Goal: Transaction & Acquisition: Purchase product/service

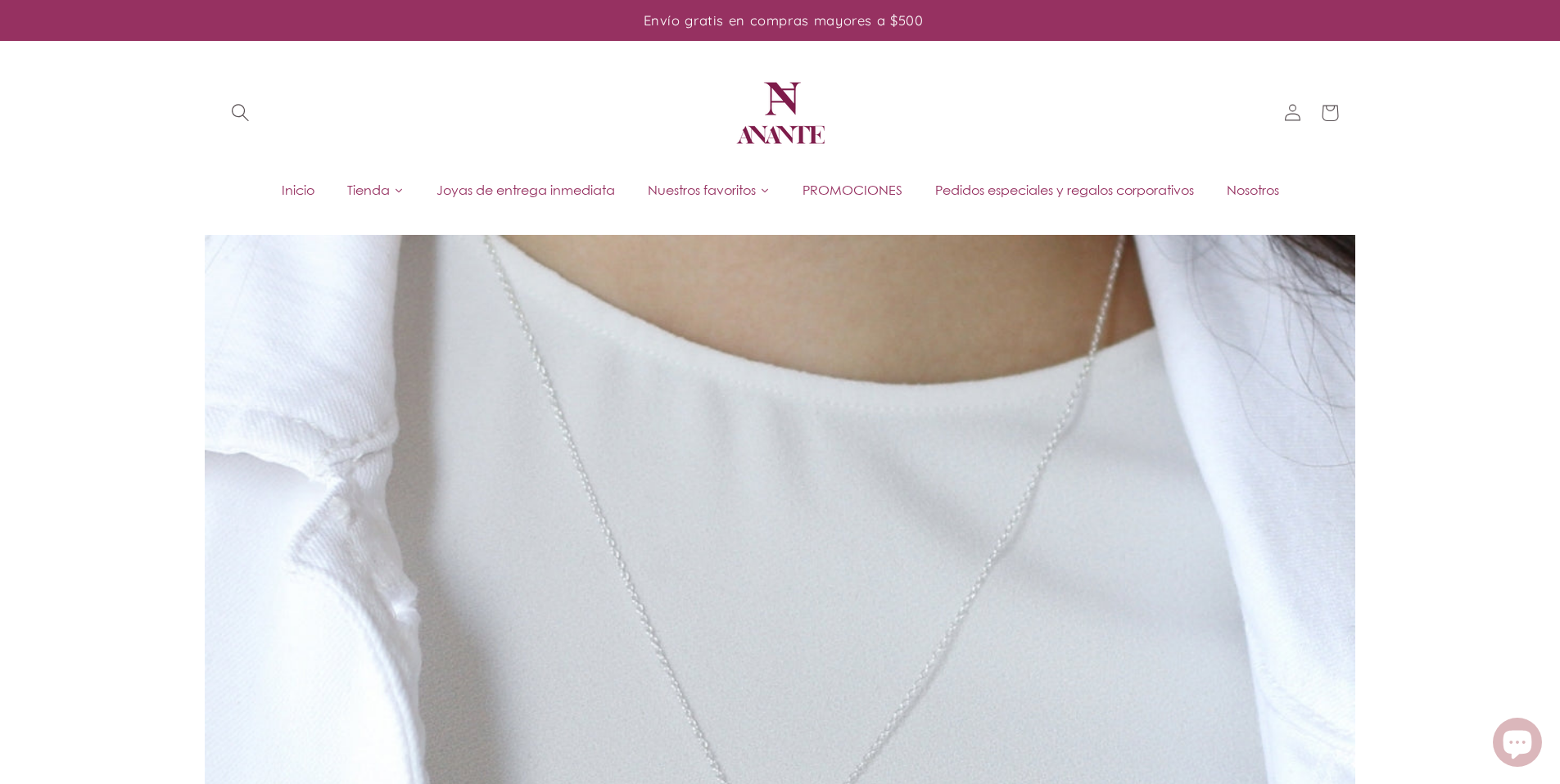
click at [249, 110] on icon "Búsqueda" at bounding box center [239, 113] width 18 height 18
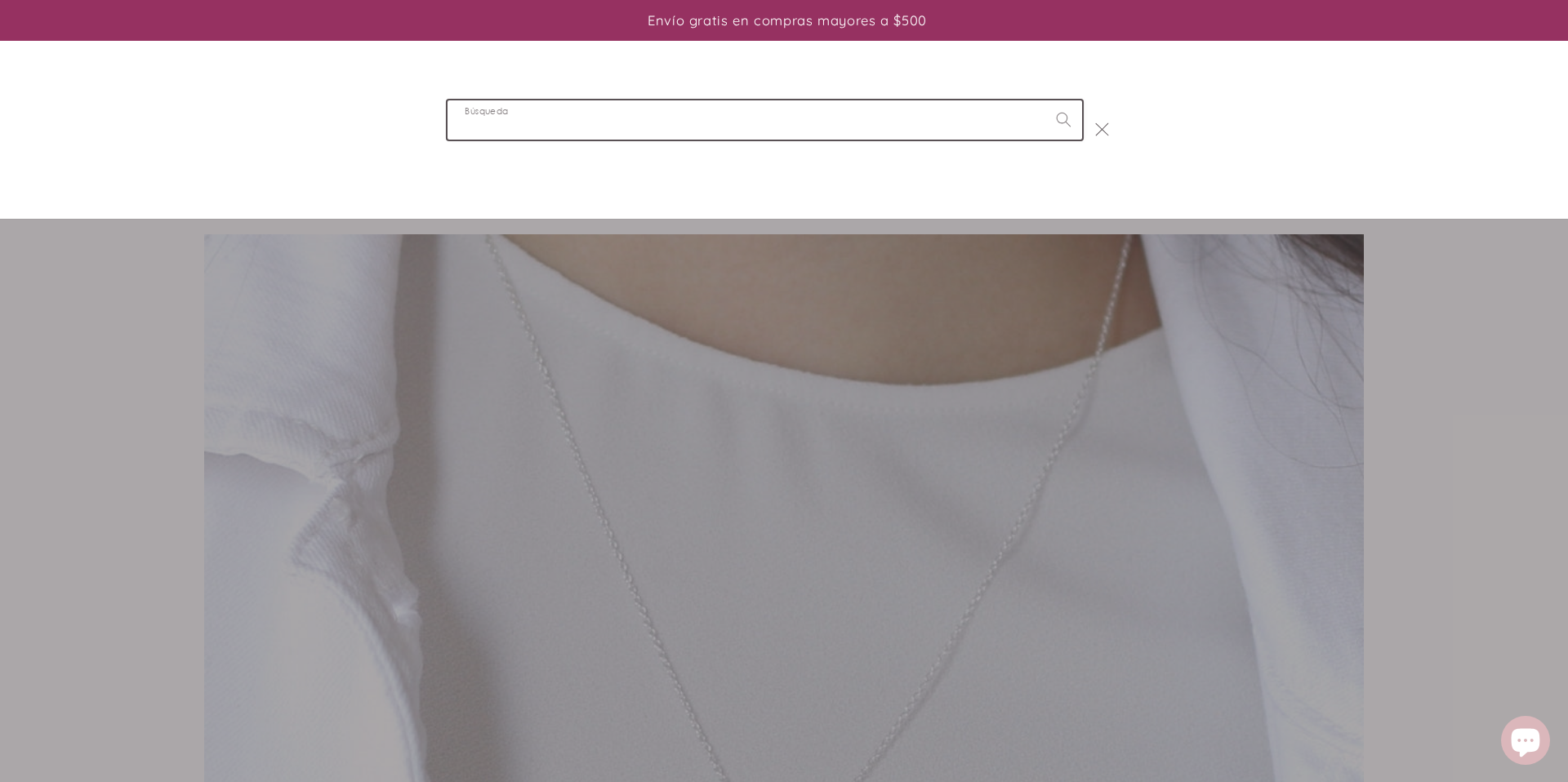
click at [587, 133] on input "Búsqueda" at bounding box center [765, 119] width 635 height 38
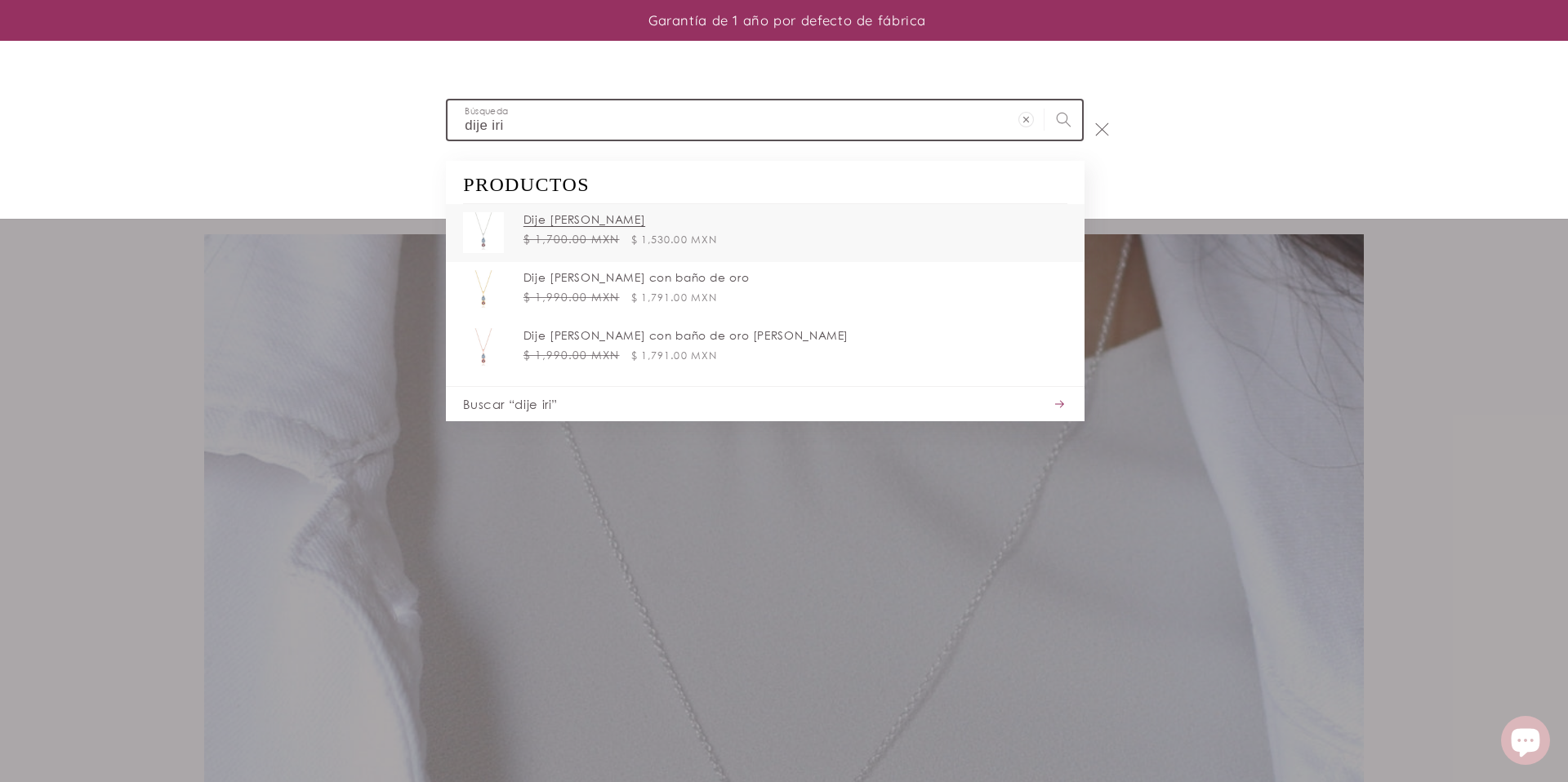
type input "dije iri"
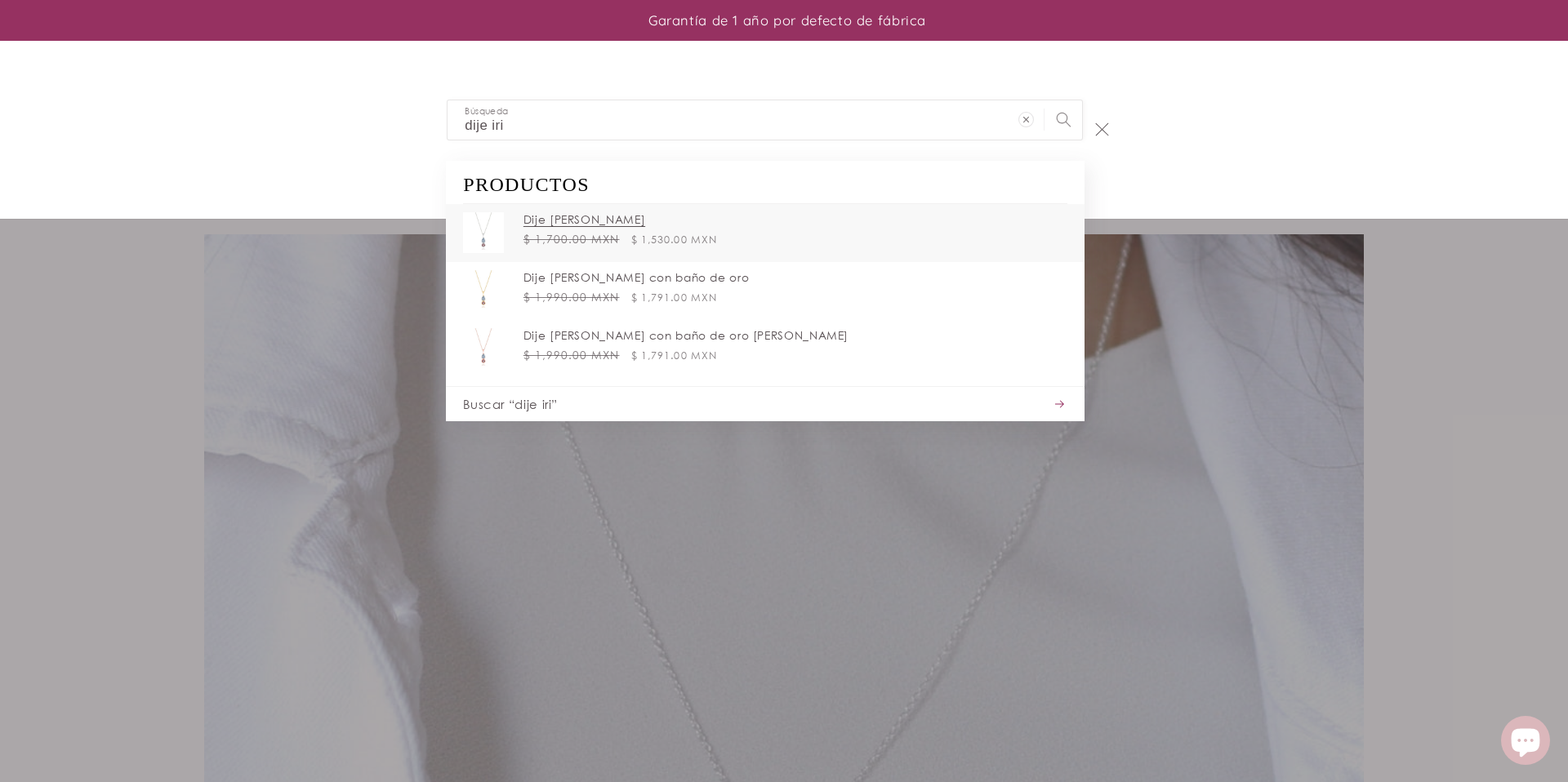
click at [742, 240] on div "Precio habitual $ 1,530.00 MXN Precio habitual $ 1,700.00 MXN Precio de oferta …" at bounding box center [795, 239] width 544 height 16
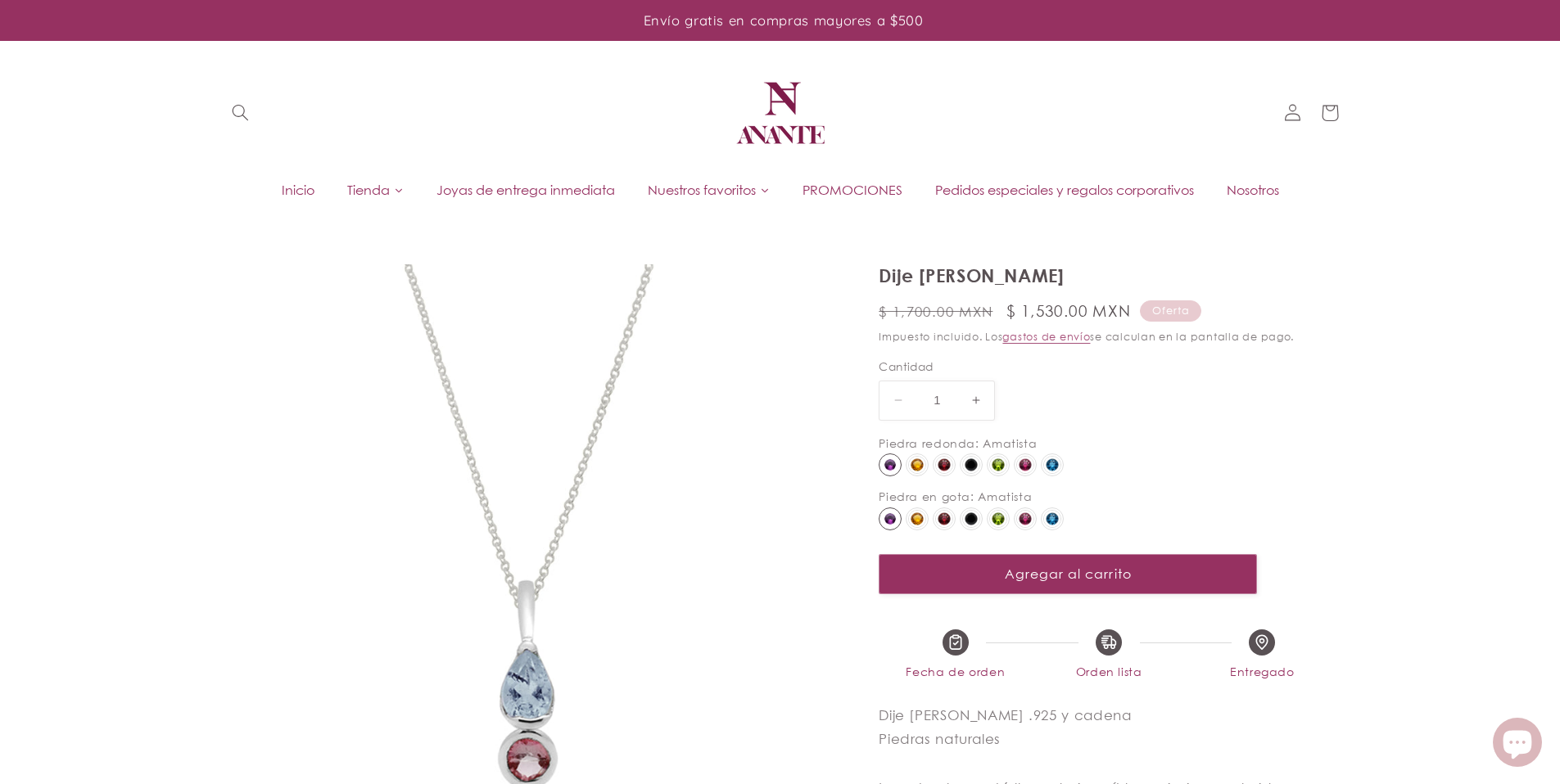
select select "{"isForProduct":true,"id":43743794823322,"title":"Amatista / Amatista","availab…"
select select "{"isForProduct":false,"id":43743775195290,"title":"Amatista / Amatista","availa…"
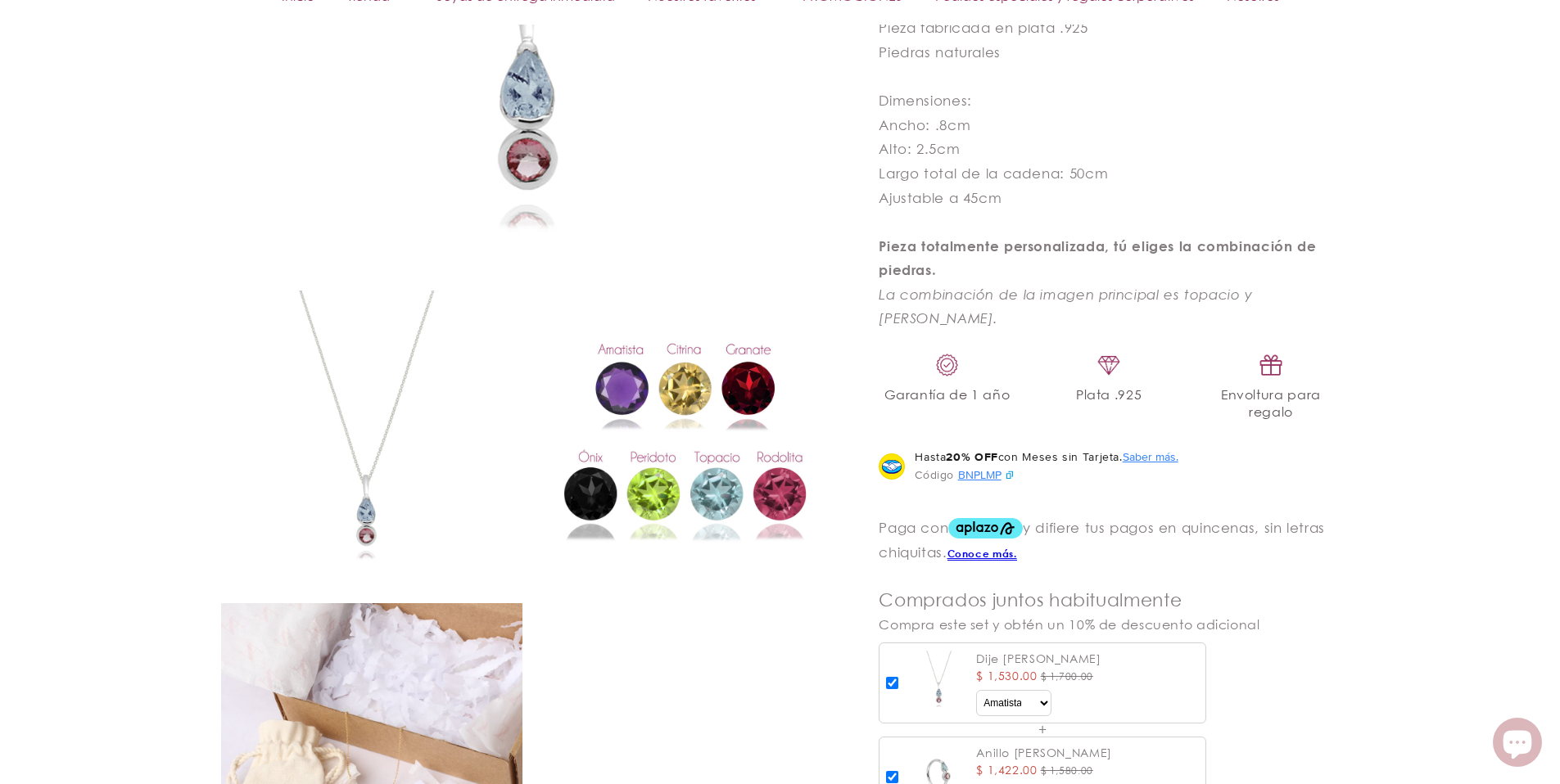
scroll to position [1049, 0]
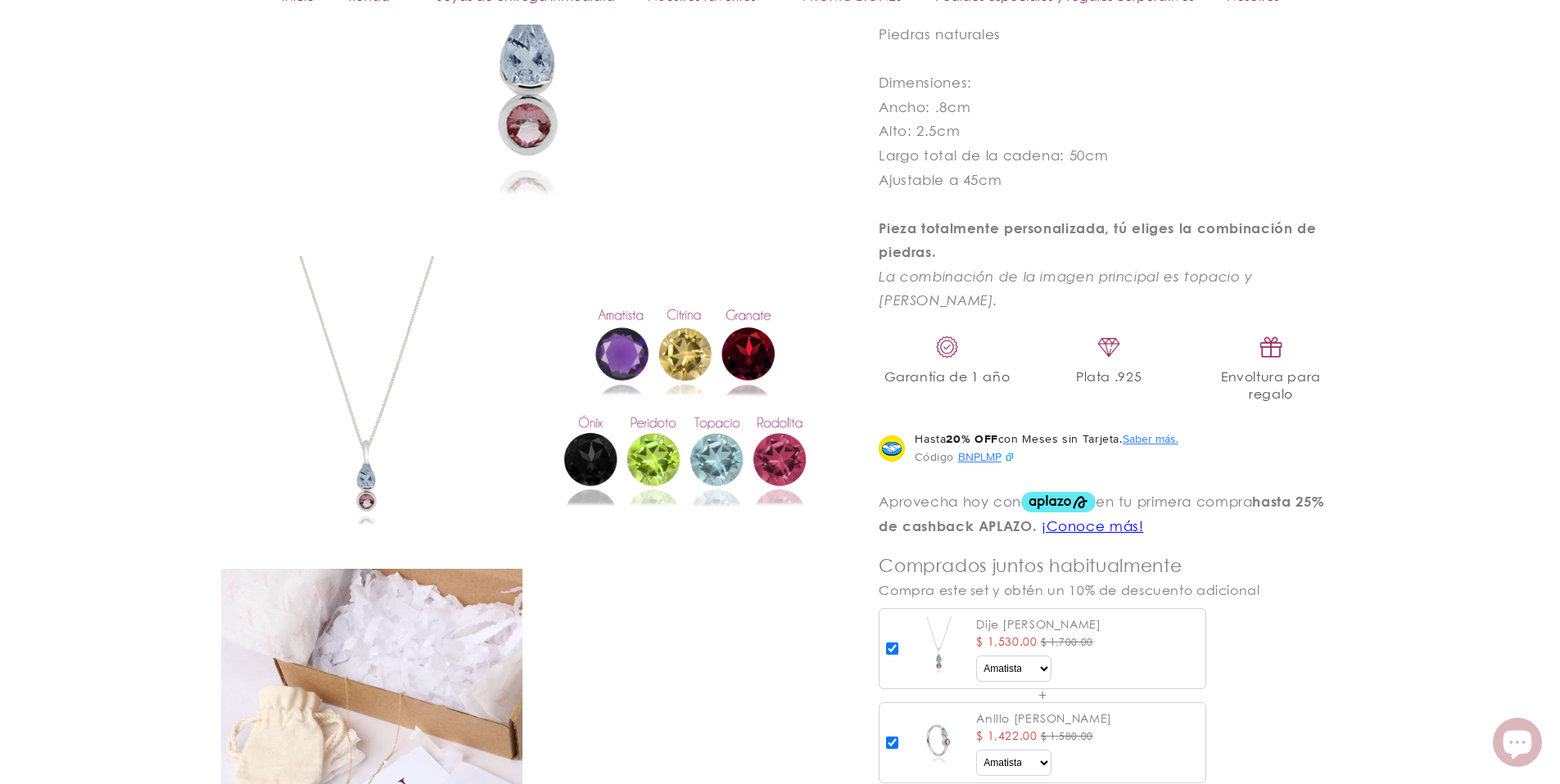
click at [621, 327] on img at bounding box center [685, 406] width 301 height 301
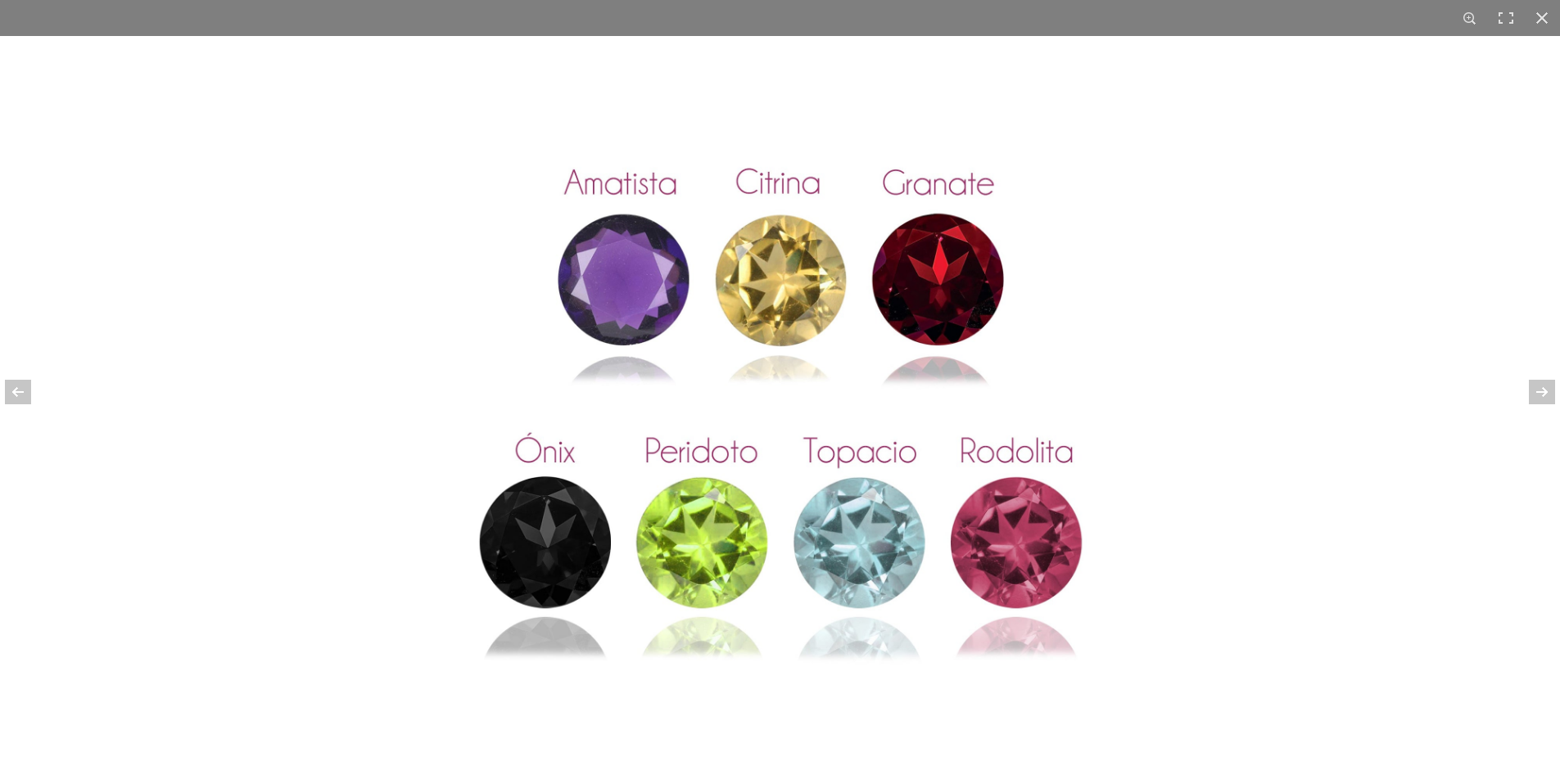
click at [763, 279] on img at bounding box center [781, 410] width 749 height 748
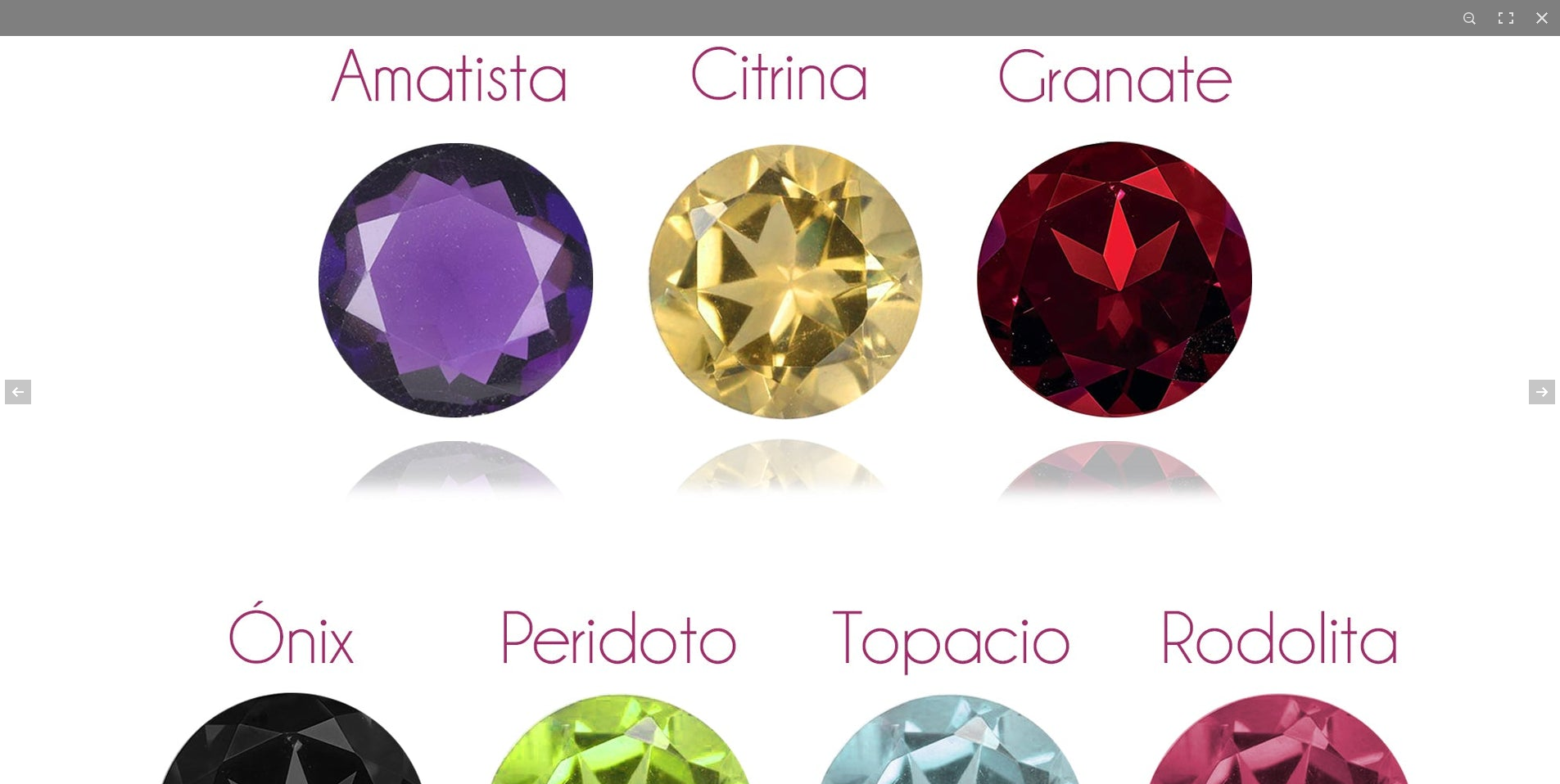
click at [1020, 301] on img at bounding box center [784, 553] width 1568 height 1568
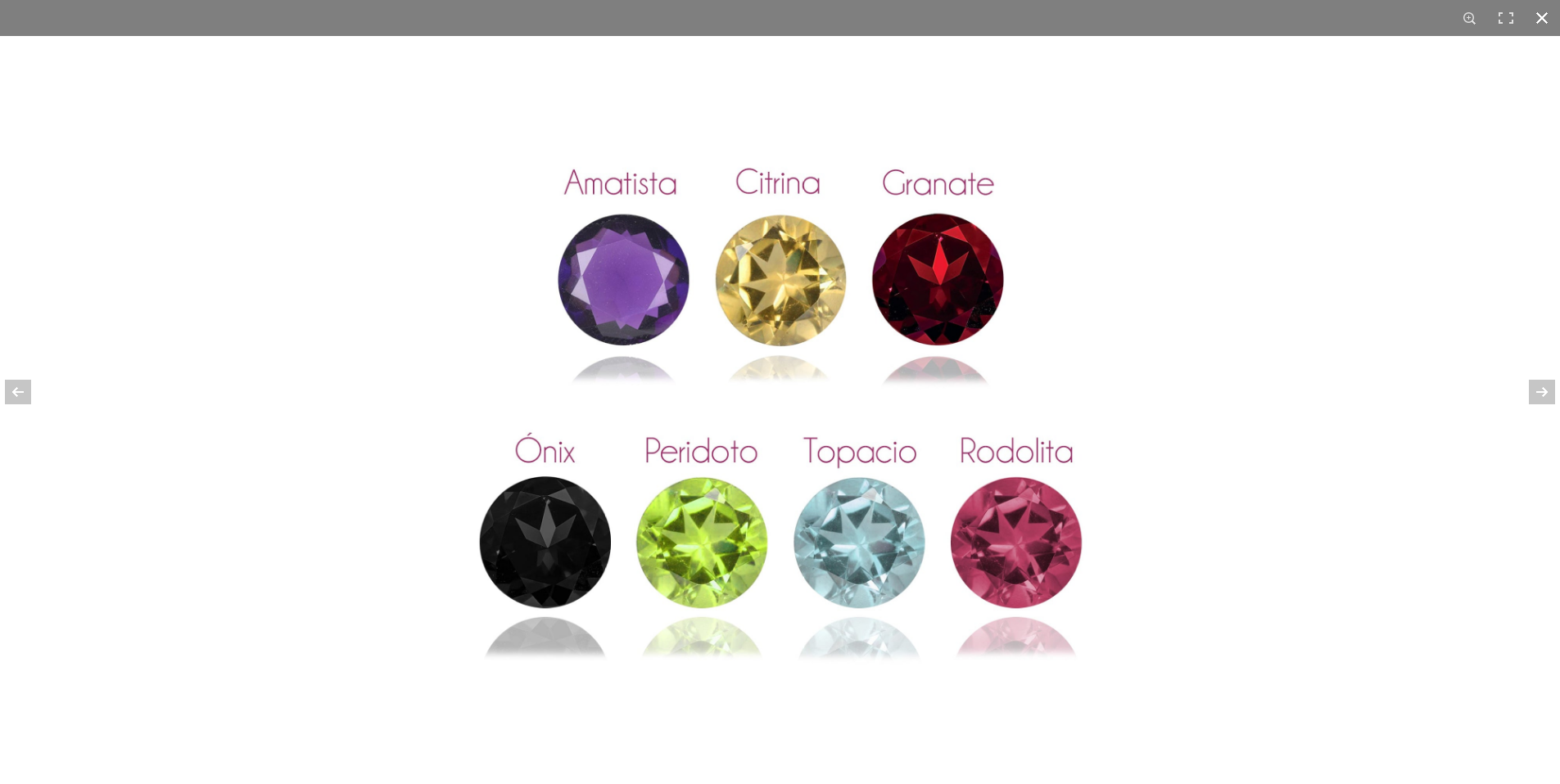
click at [1544, 13] on div at bounding box center [1541, 18] width 36 height 36
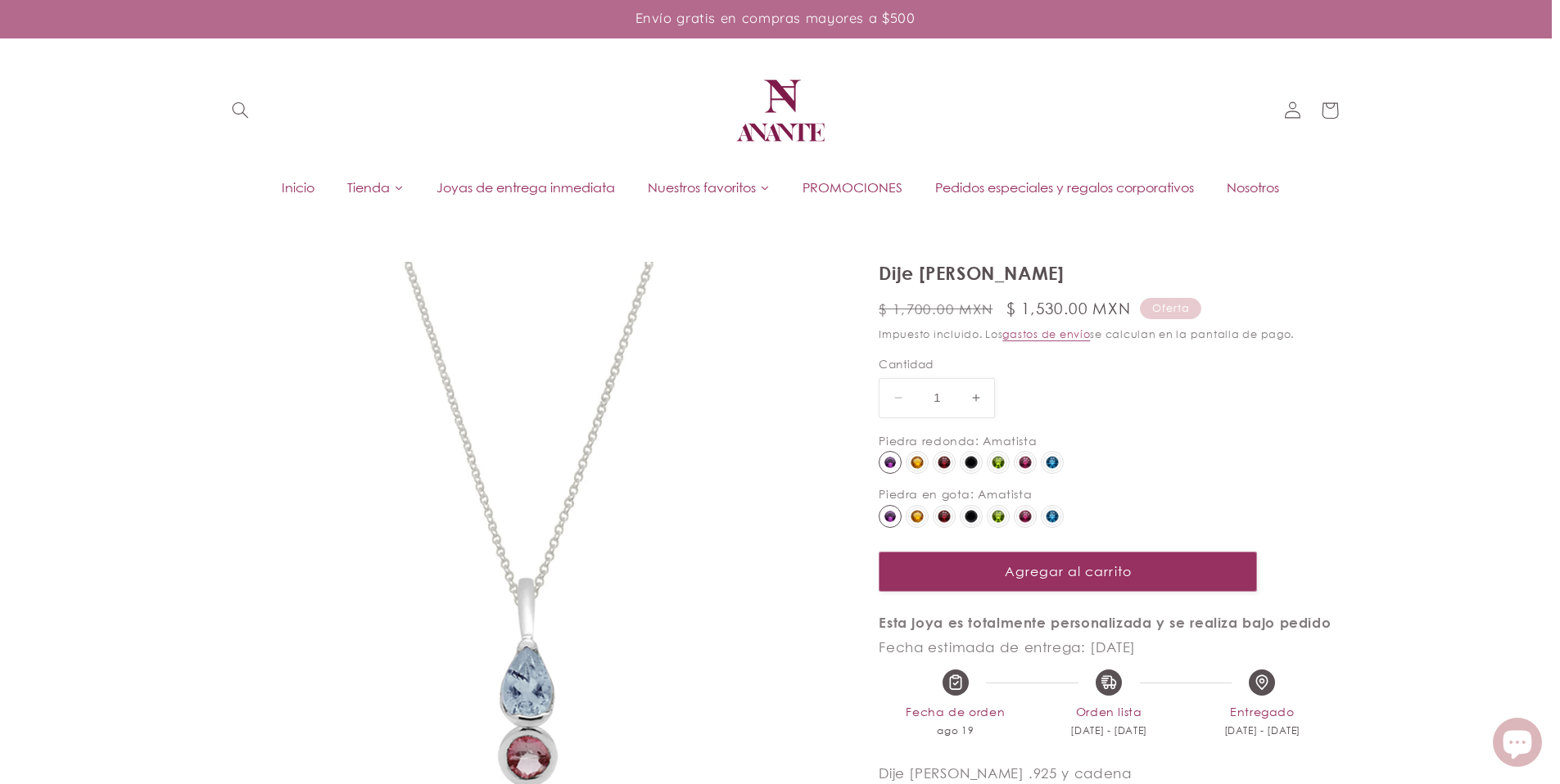
scroll to position [3, 0]
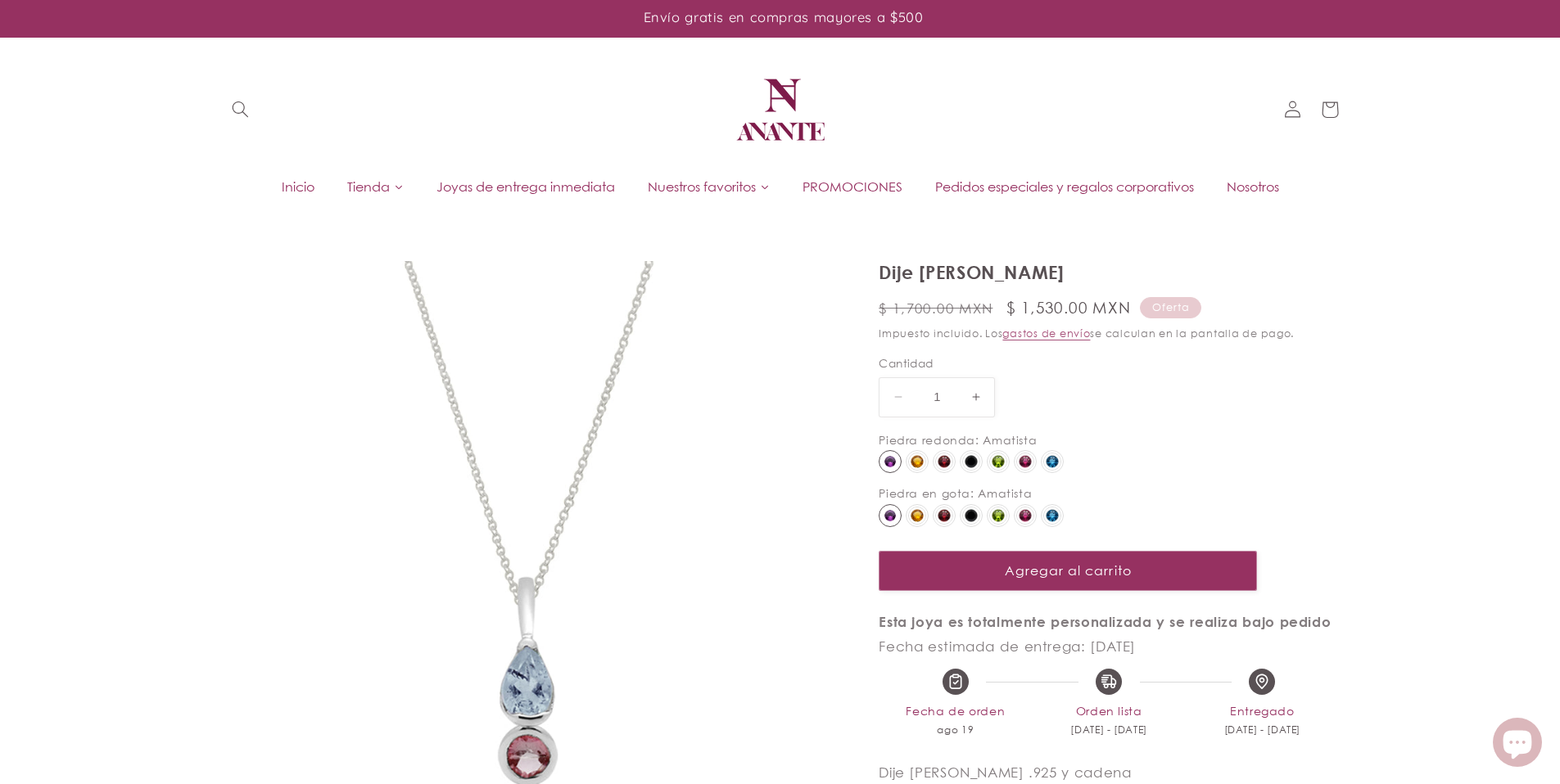
click at [771, 88] on img at bounding box center [781, 109] width 98 height 98
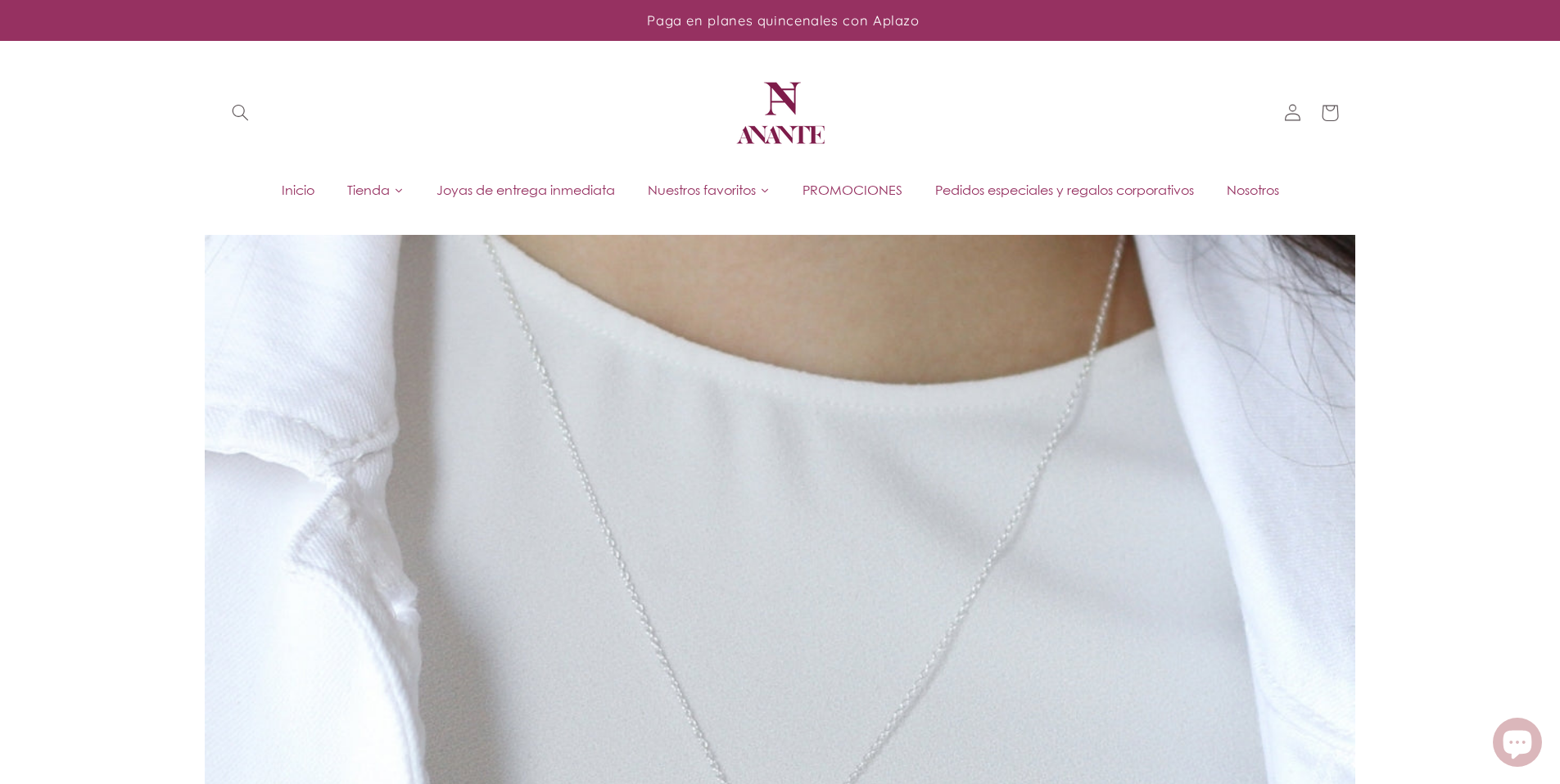
click at [298, 183] on span "Inicio" at bounding box center [298, 189] width 33 height 18
click at [484, 184] on span "Joyas de entrega inmediata" at bounding box center [525, 189] width 178 height 18
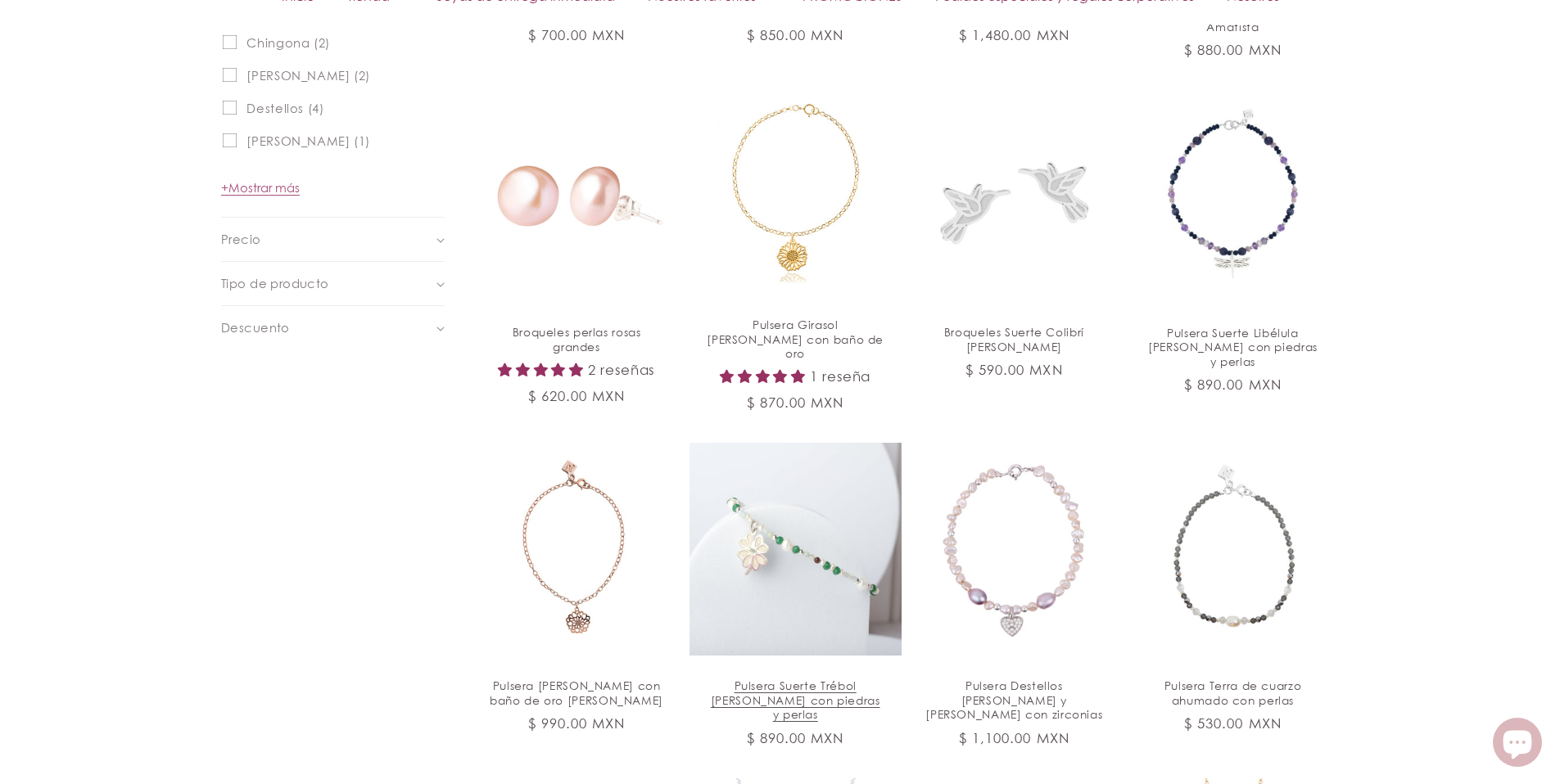
scroll to position [1236, 0]
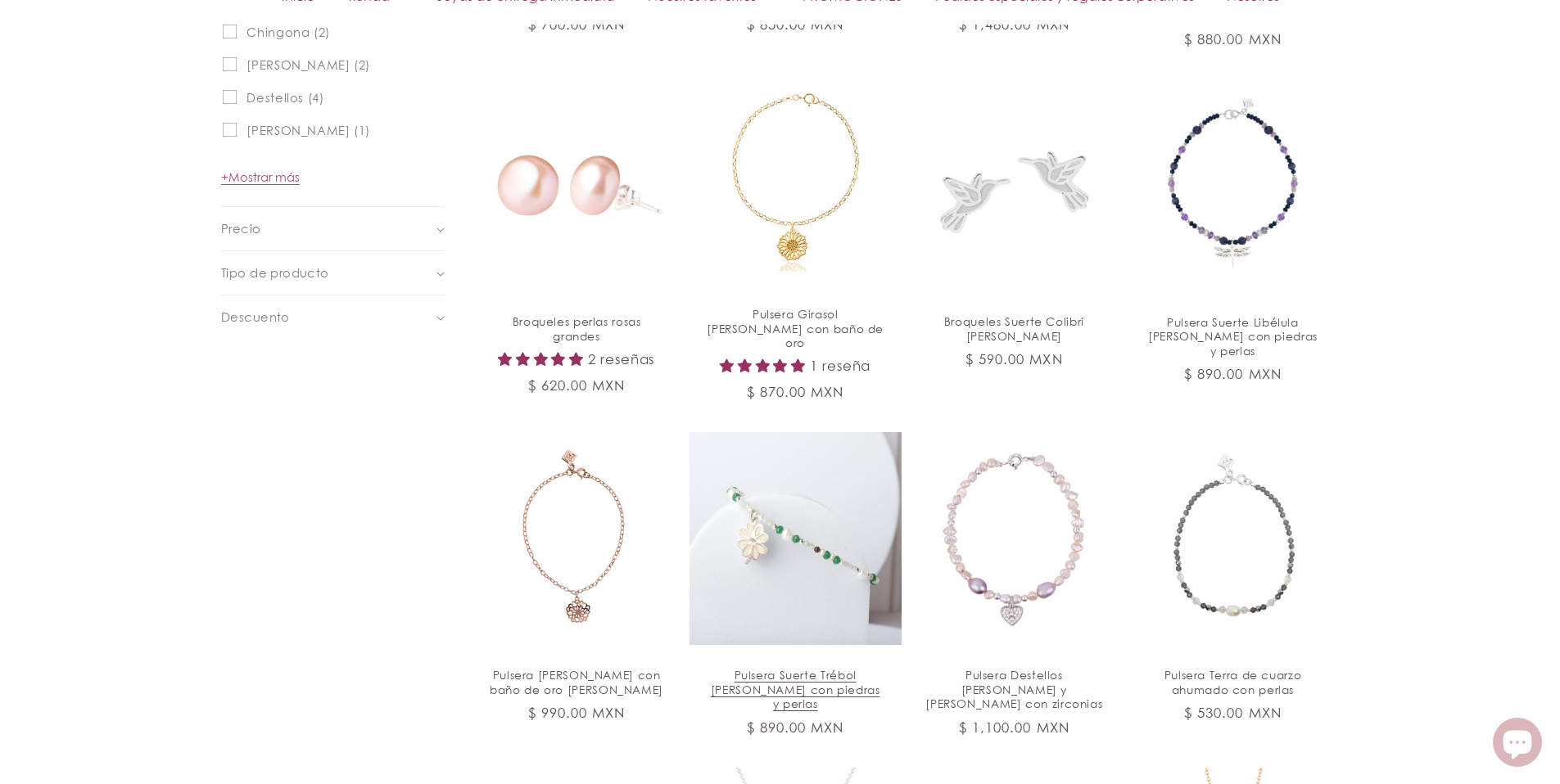
click at [800, 668] on link "Pulsera Suerte Trébol [PERSON_NAME] con piedras y perlas" at bounding box center [795, 689] width 177 height 43
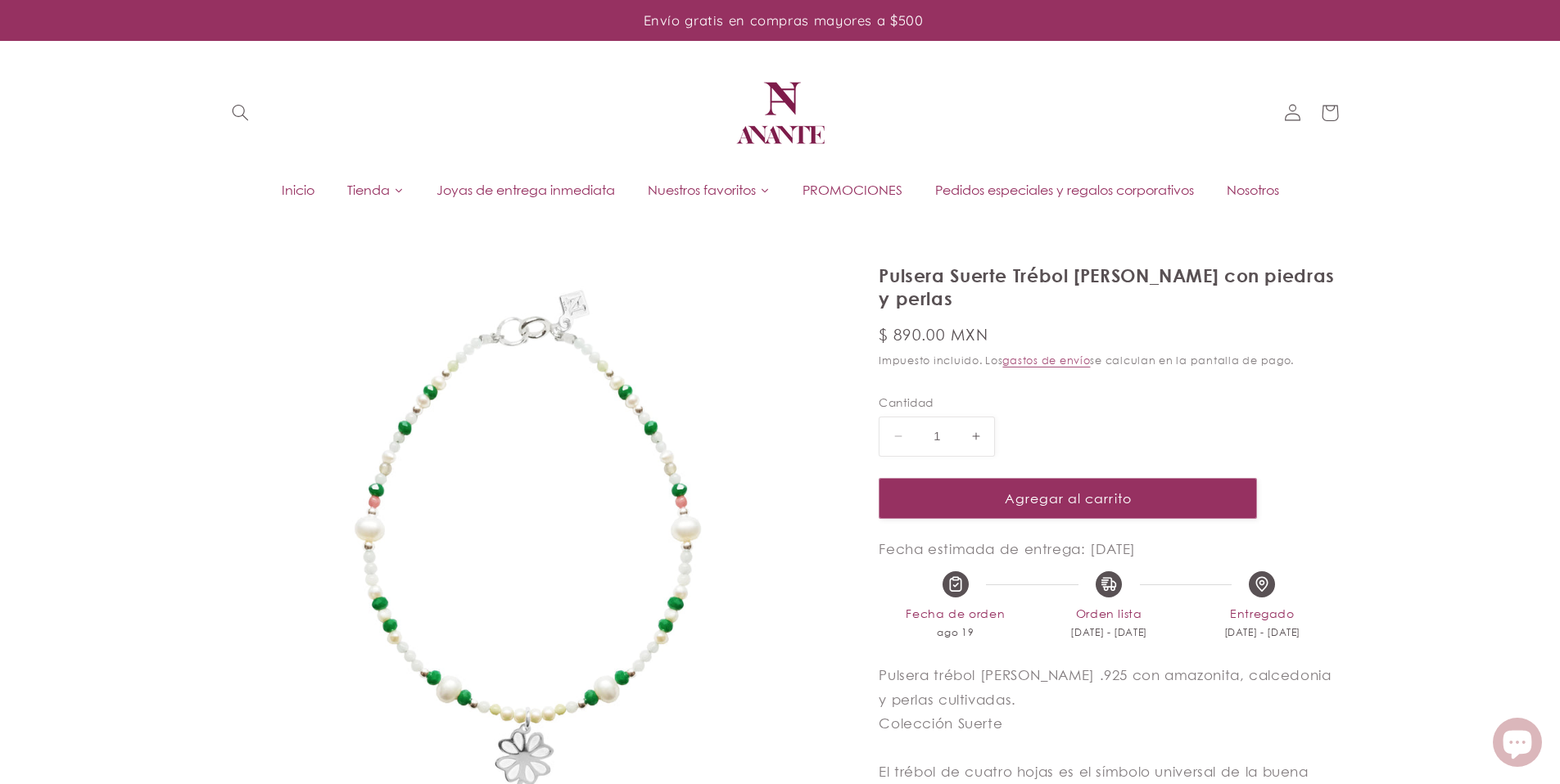
click at [748, 104] on img at bounding box center [781, 113] width 98 height 98
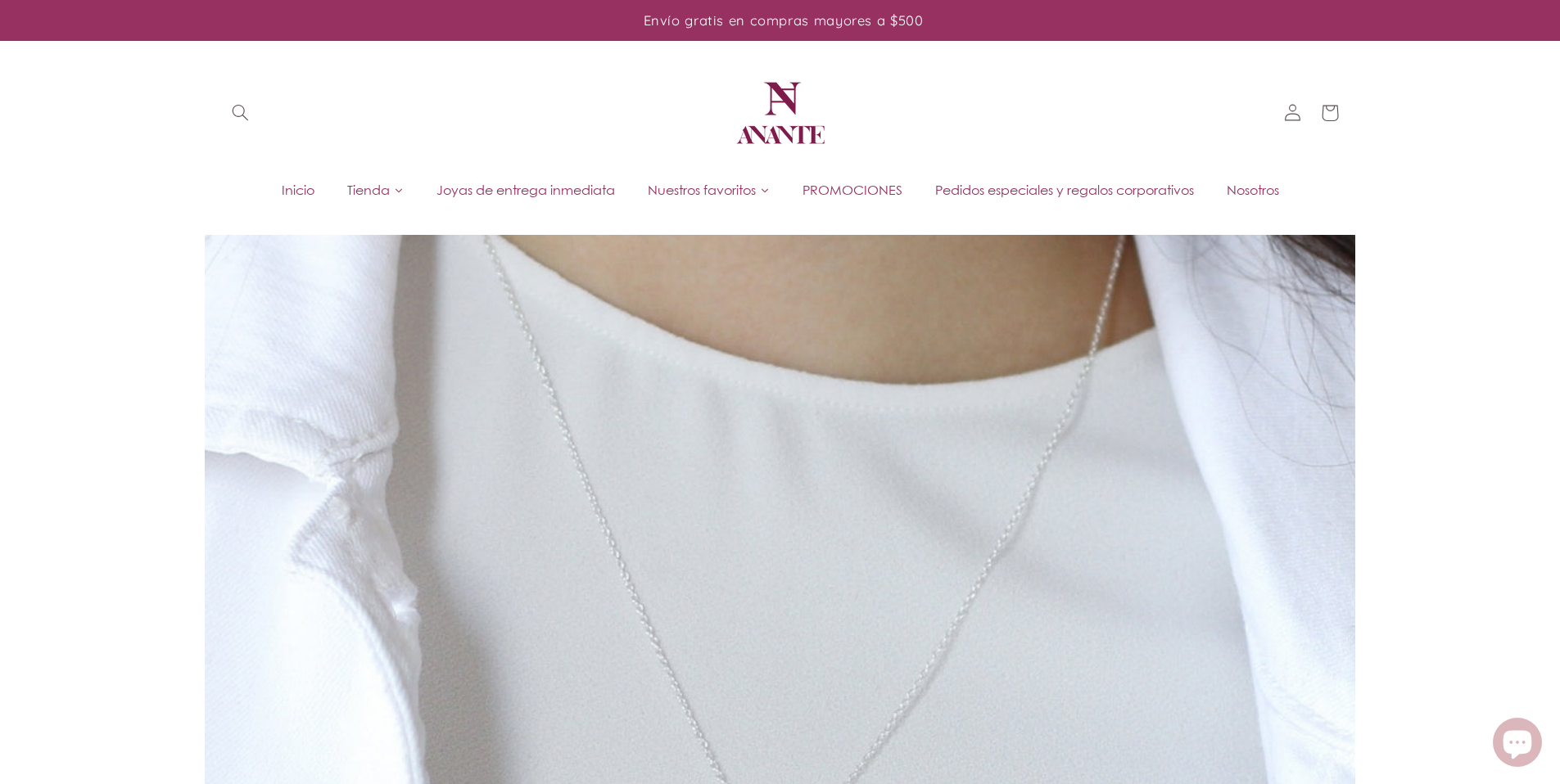
click at [286, 188] on span "Inicio" at bounding box center [298, 189] width 33 height 18
click at [763, 113] on img at bounding box center [781, 113] width 98 height 98
click at [290, 187] on span "Inicio" at bounding box center [298, 189] width 33 height 18
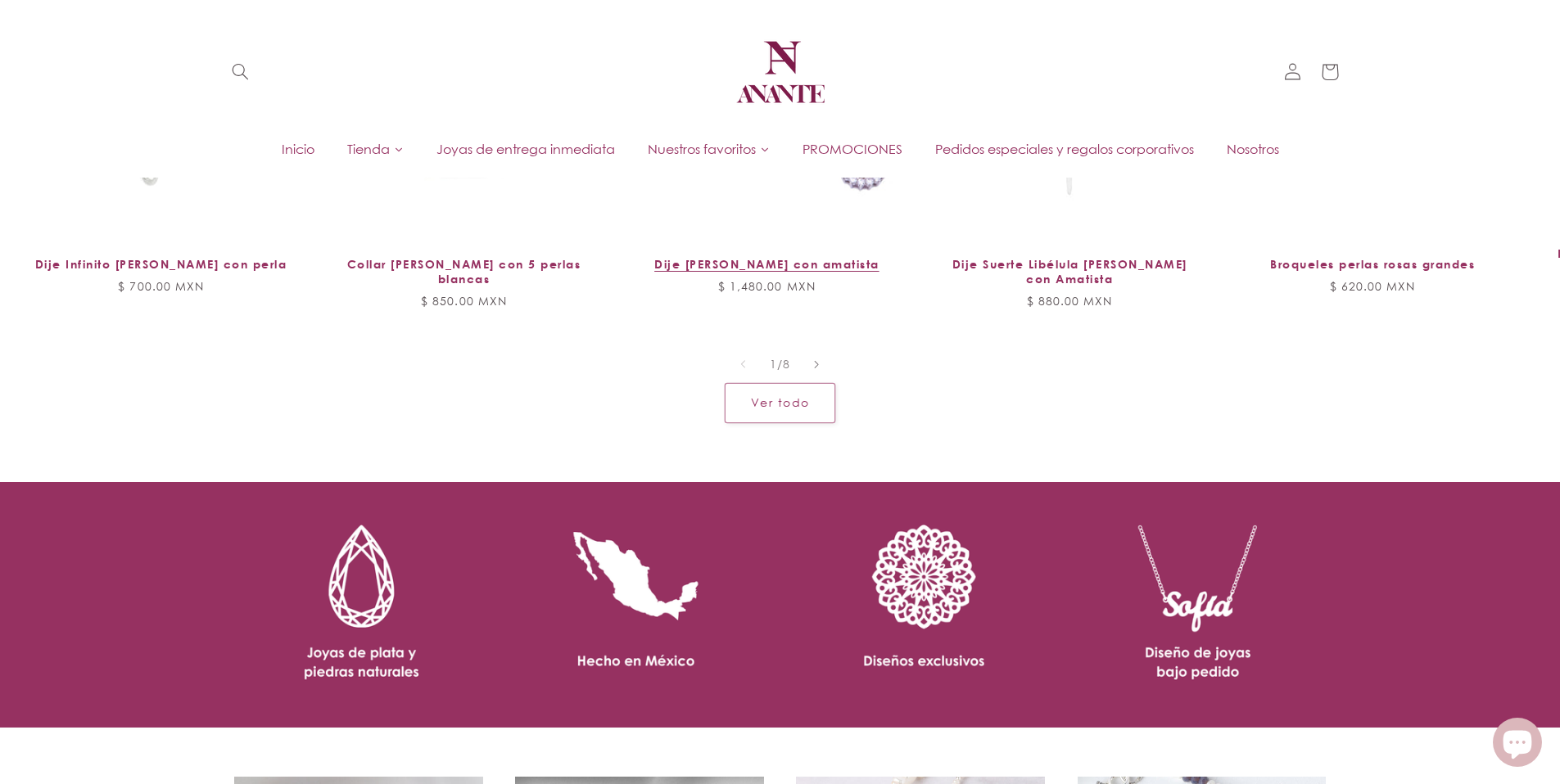
scroll to position [1803, 0]
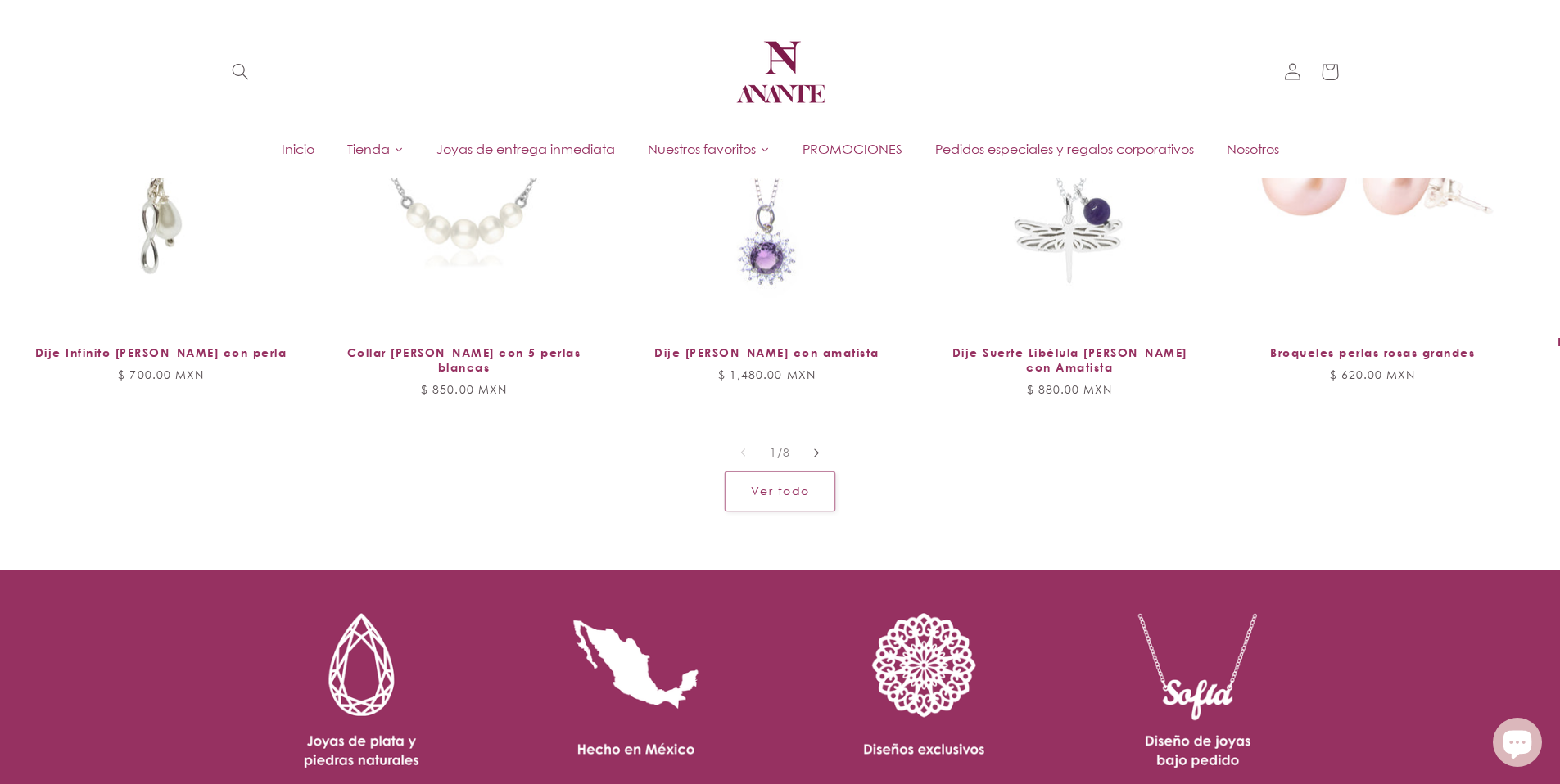
click at [823, 446] on button "Diapositiva a la derecha" at bounding box center [817, 452] width 36 height 36
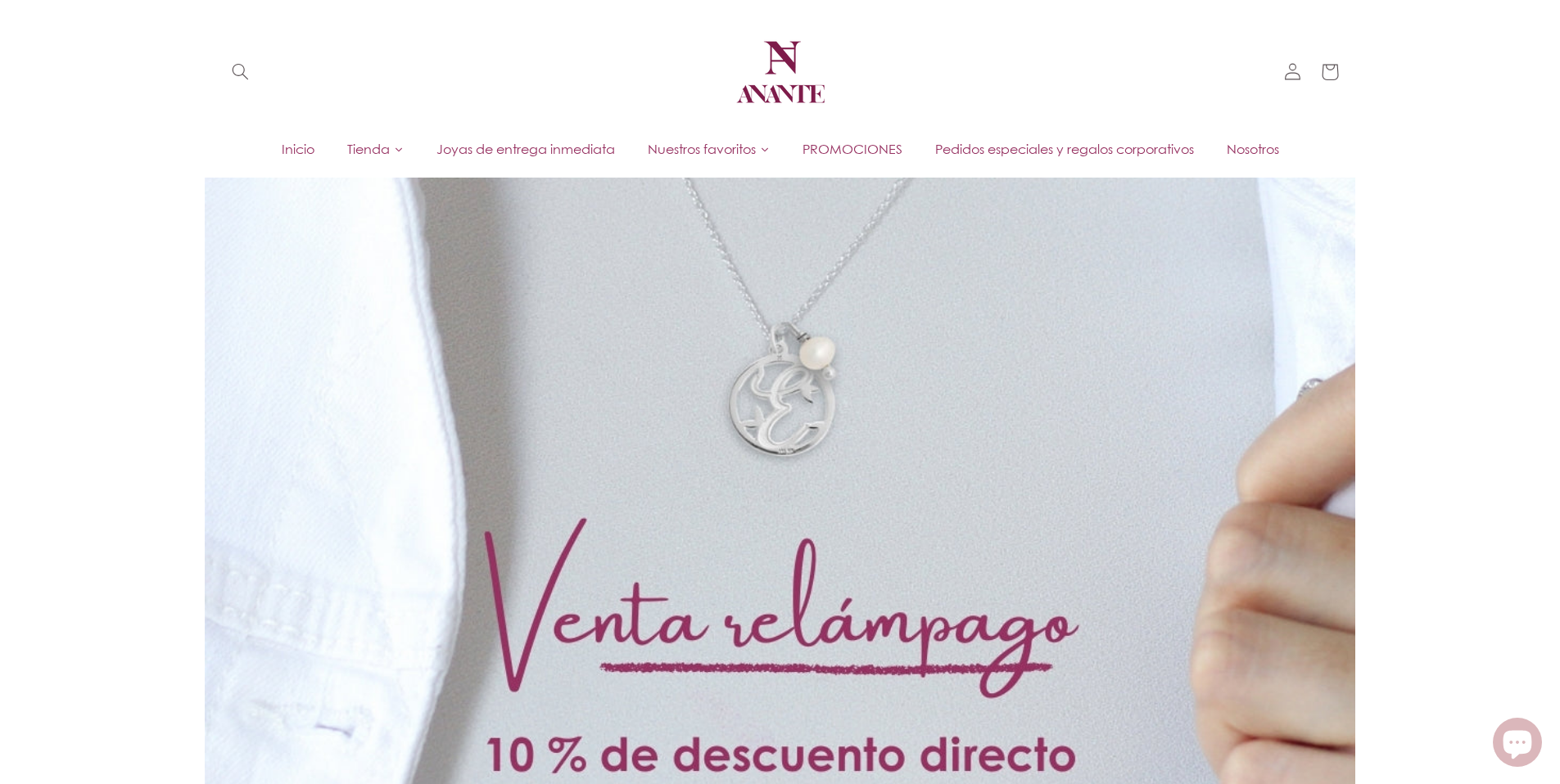
scroll to position [0, 0]
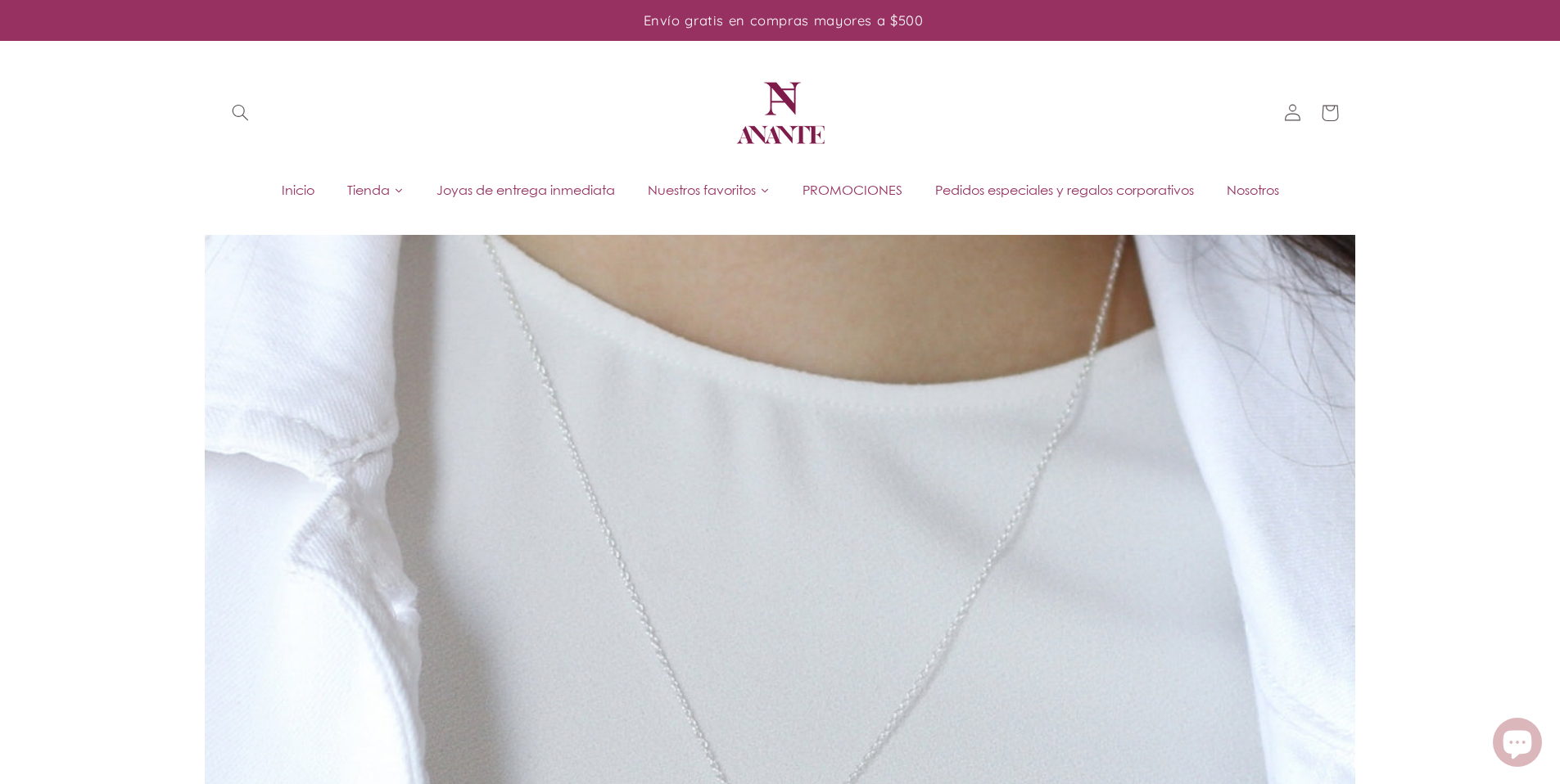
click at [290, 194] on span "Inicio" at bounding box center [298, 189] width 33 height 18
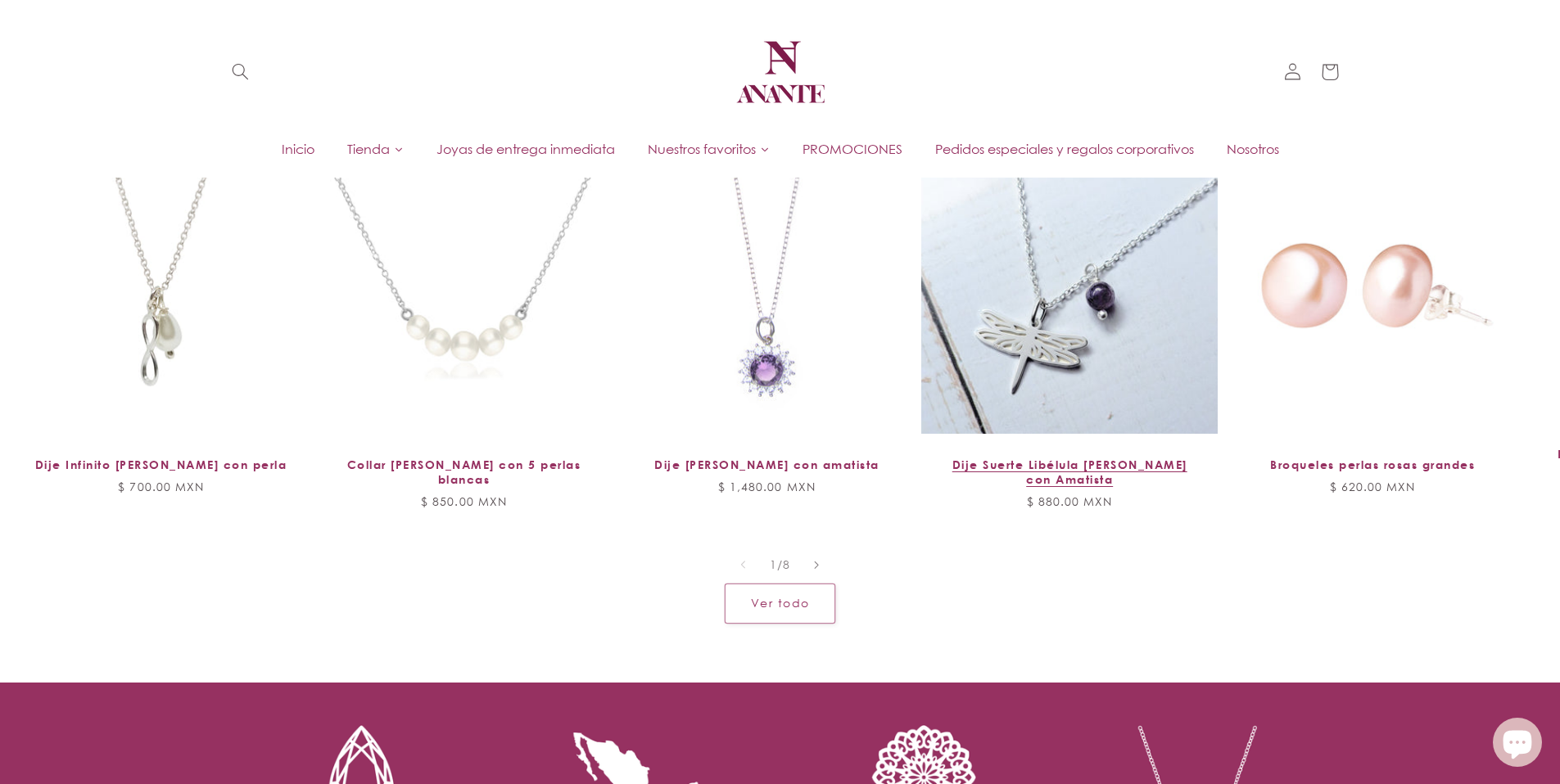
scroll to position [1687, 0]
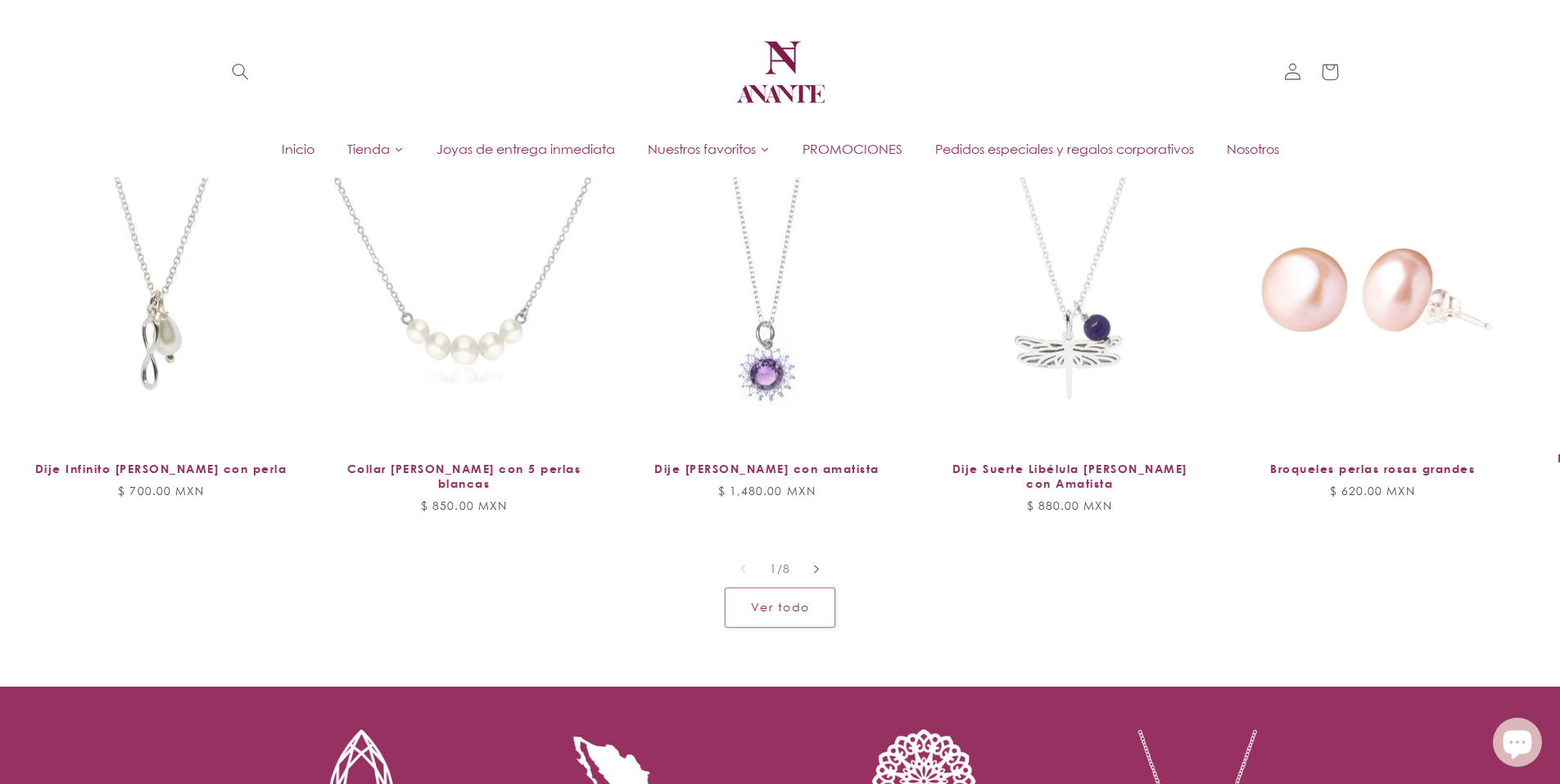
click at [814, 565] on icon "Diapositiva a la derecha" at bounding box center [816, 569] width 6 height 10
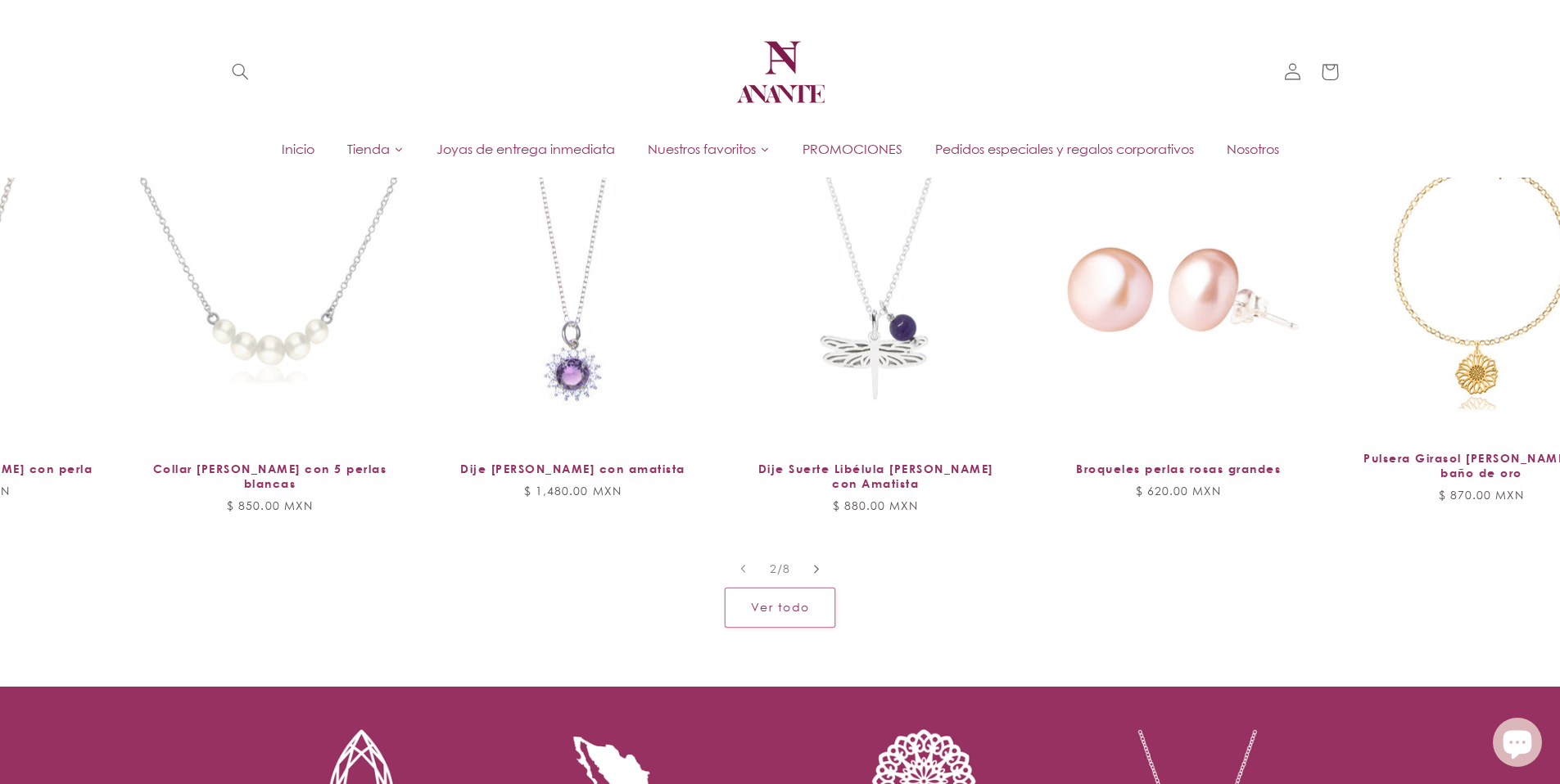
scroll to position [0, 303]
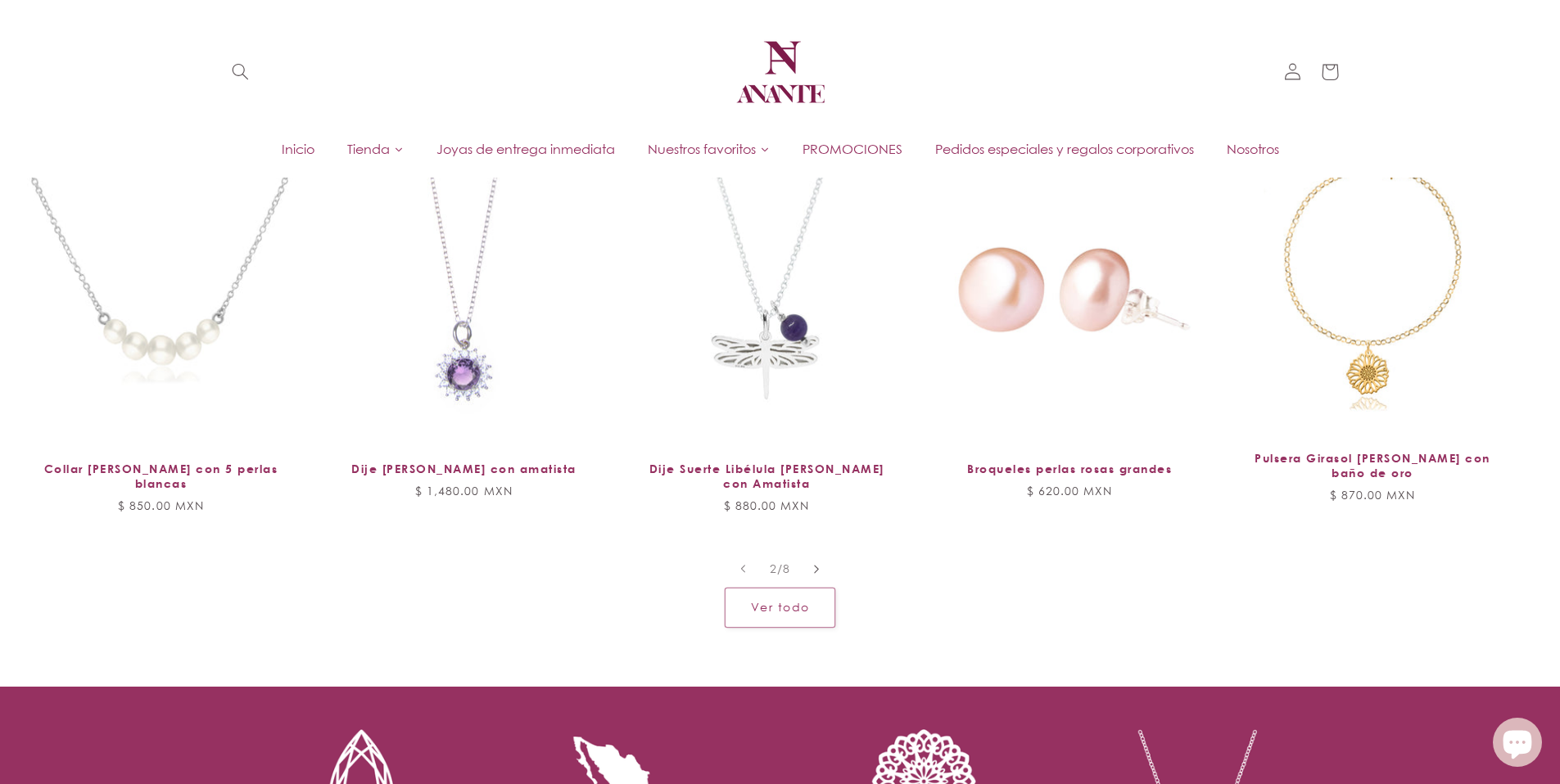
click at [818, 574] on button "Diapositiva a la derecha" at bounding box center [817, 568] width 36 height 36
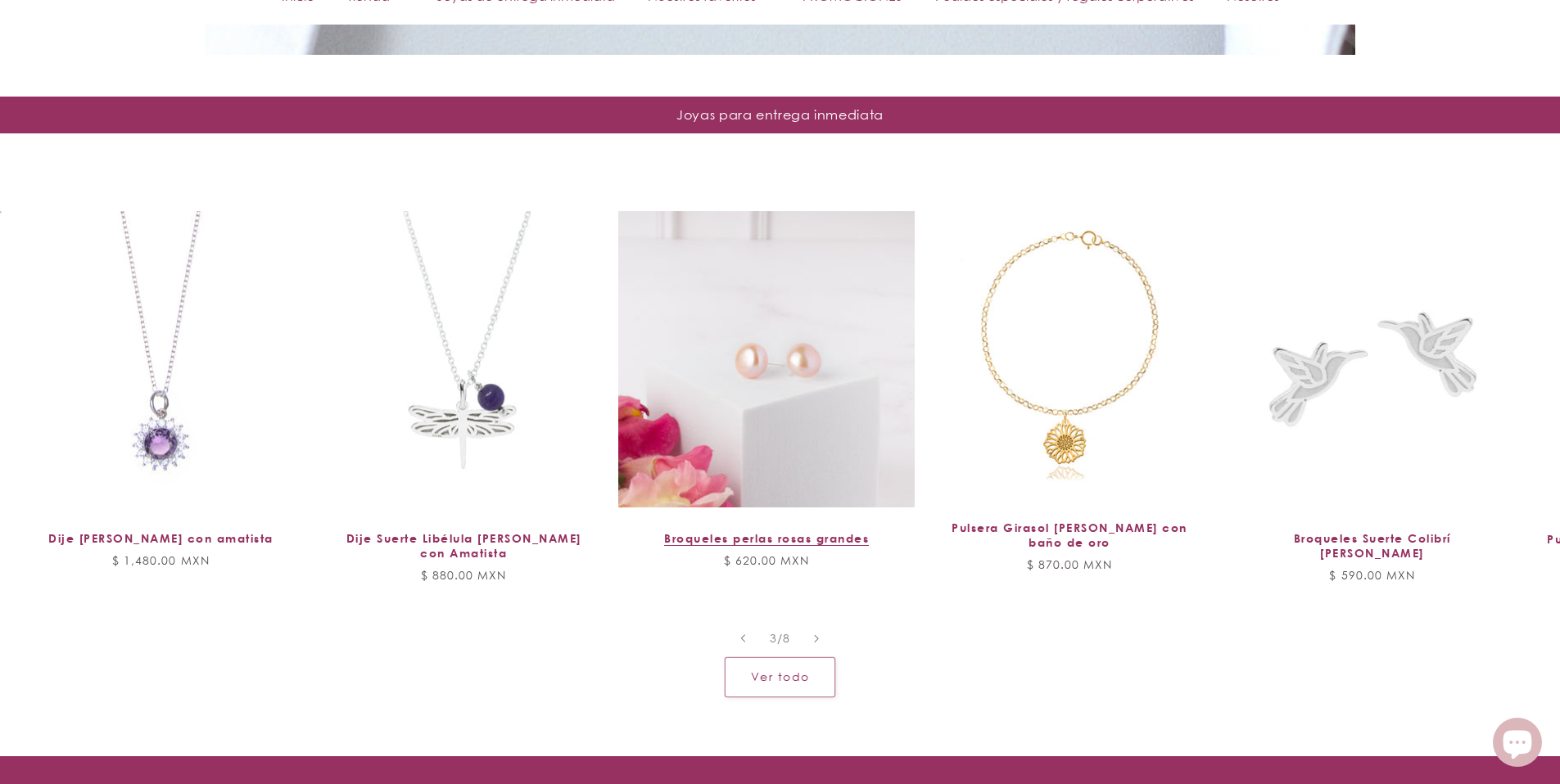
scroll to position [1618, 0]
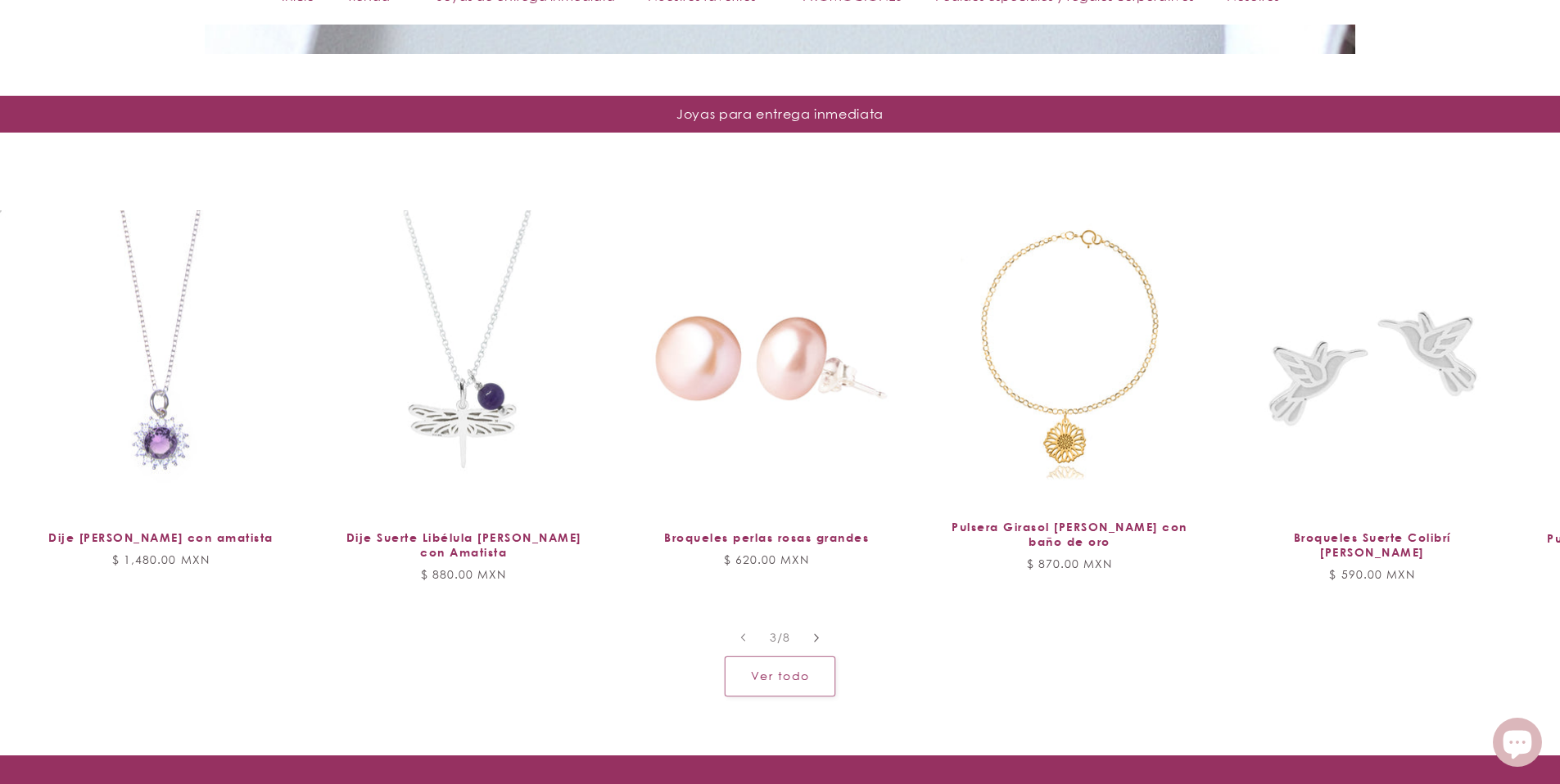
click at [805, 632] on button "Diapositiva a la derecha" at bounding box center [817, 637] width 36 height 36
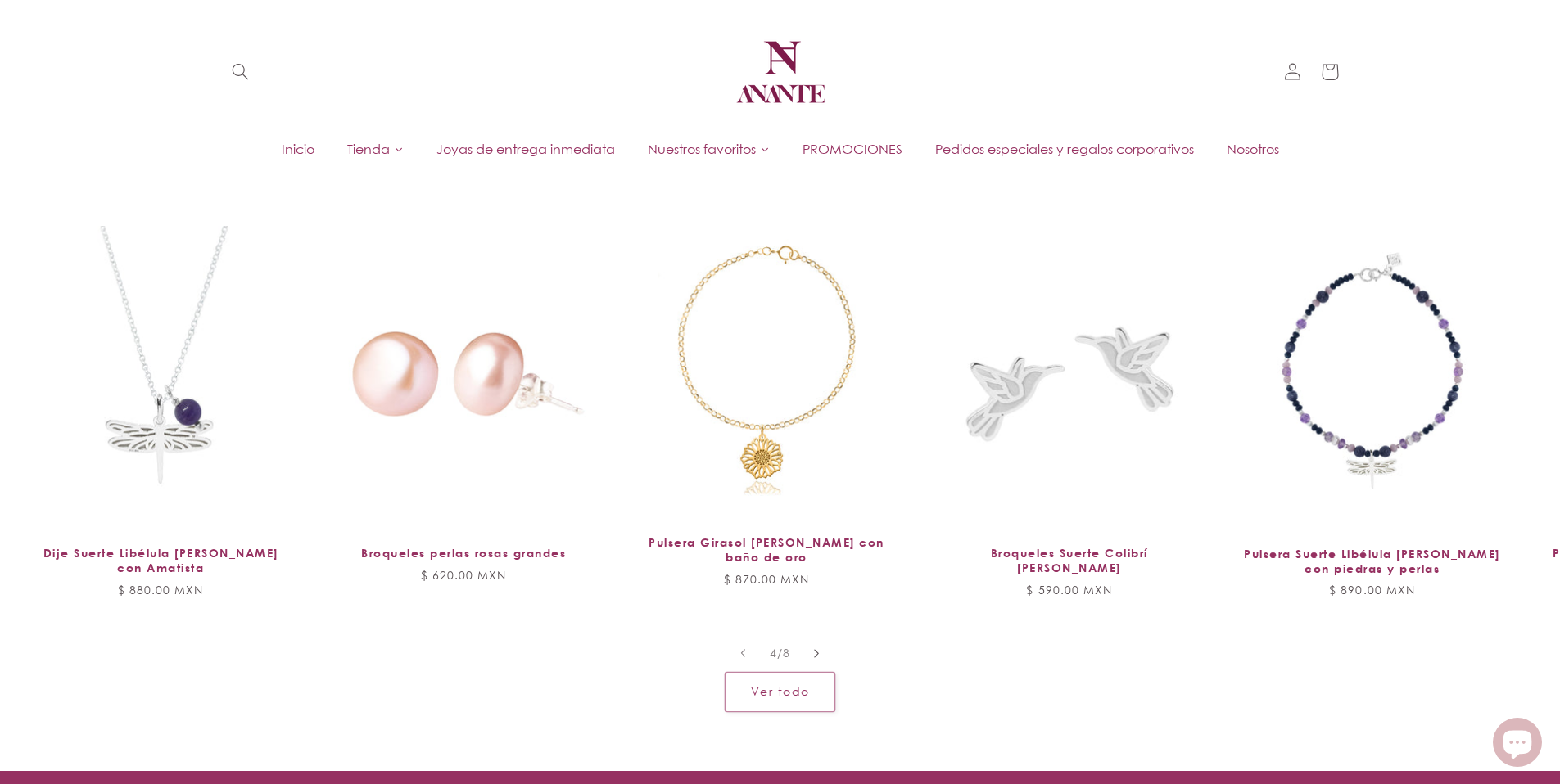
scroll to position [1602, 0]
click at [811, 645] on button "Diapositiva a la derecha" at bounding box center [817, 654] width 36 height 36
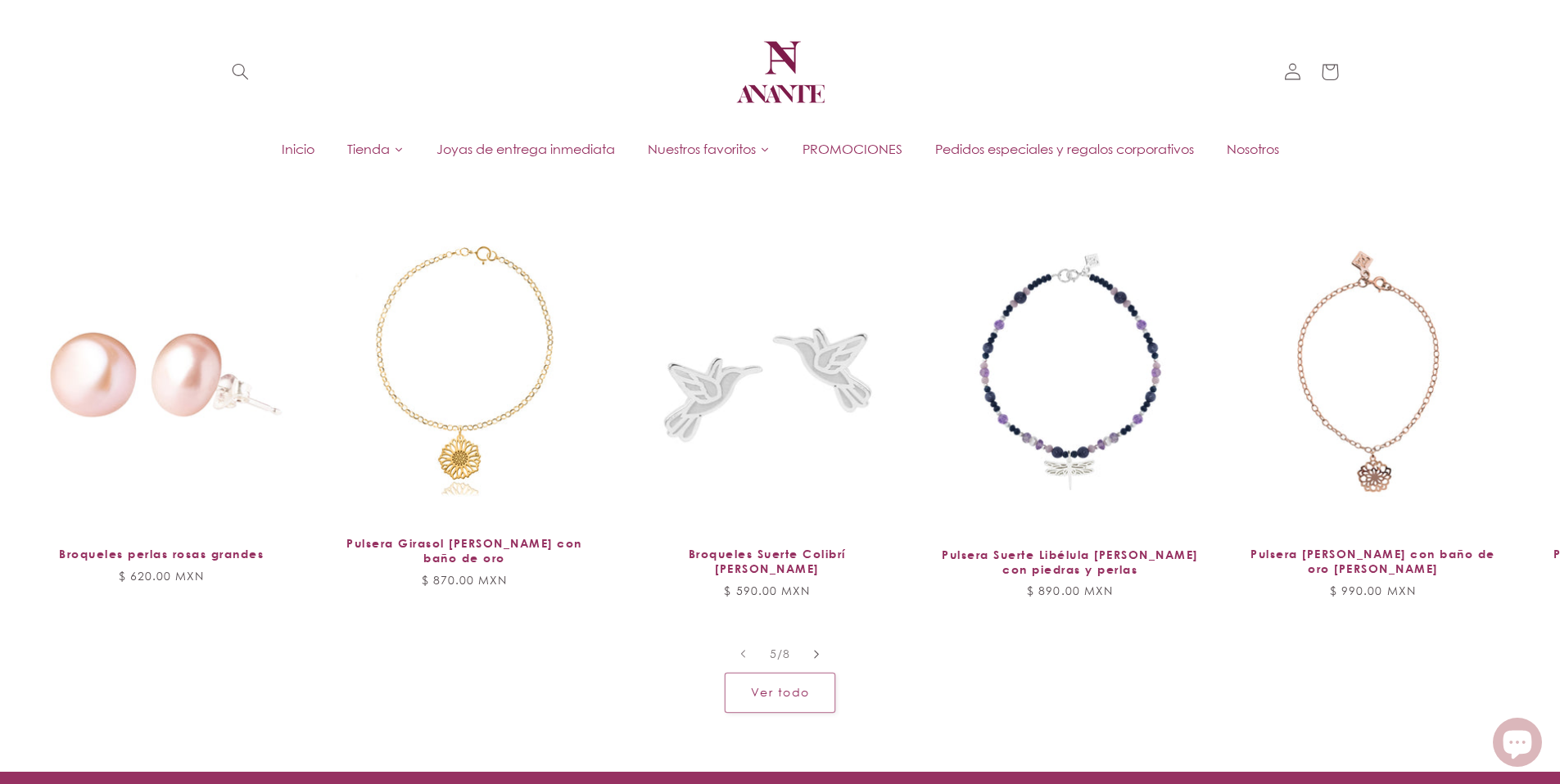
click at [814, 649] on icon "Diapositiva a la derecha" at bounding box center [816, 654] width 6 height 10
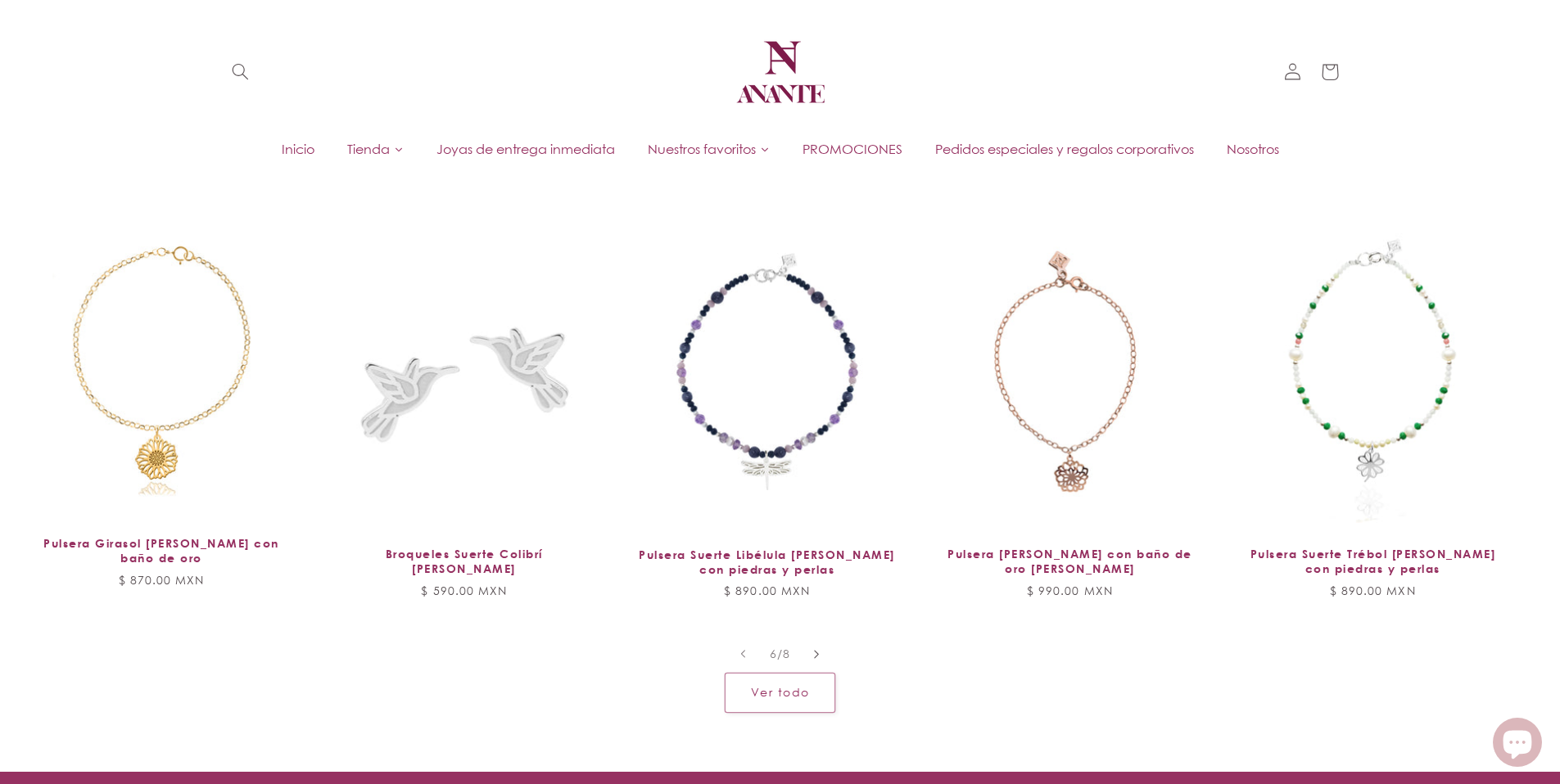
click at [814, 649] on icon "Diapositiva a la derecha" at bounding box center [816, 654] width 6 height 10
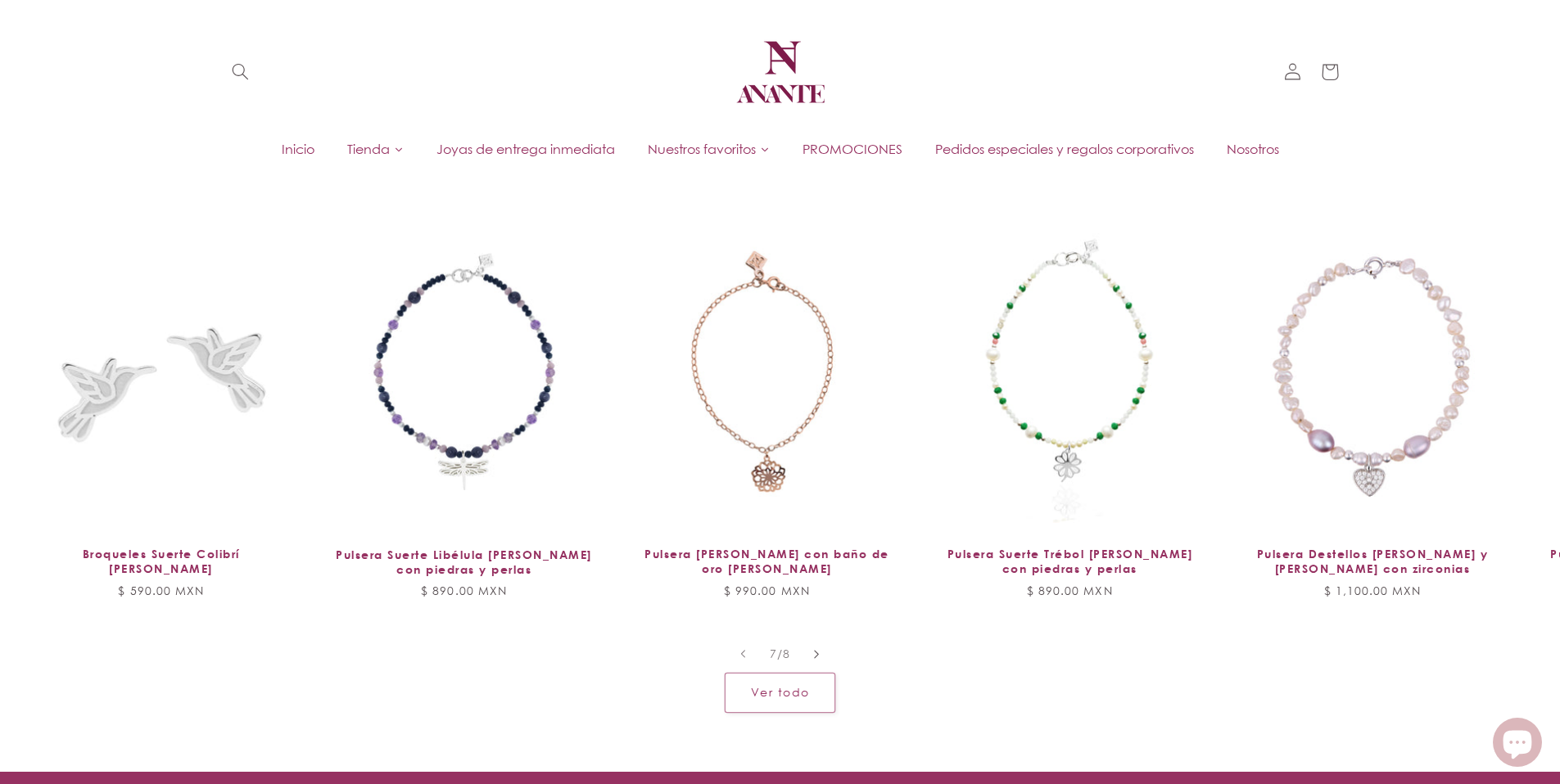
click at [814, 649] on icon "Diapositiva a la derecha" at bounding box center [816, 654] width 6 height 10
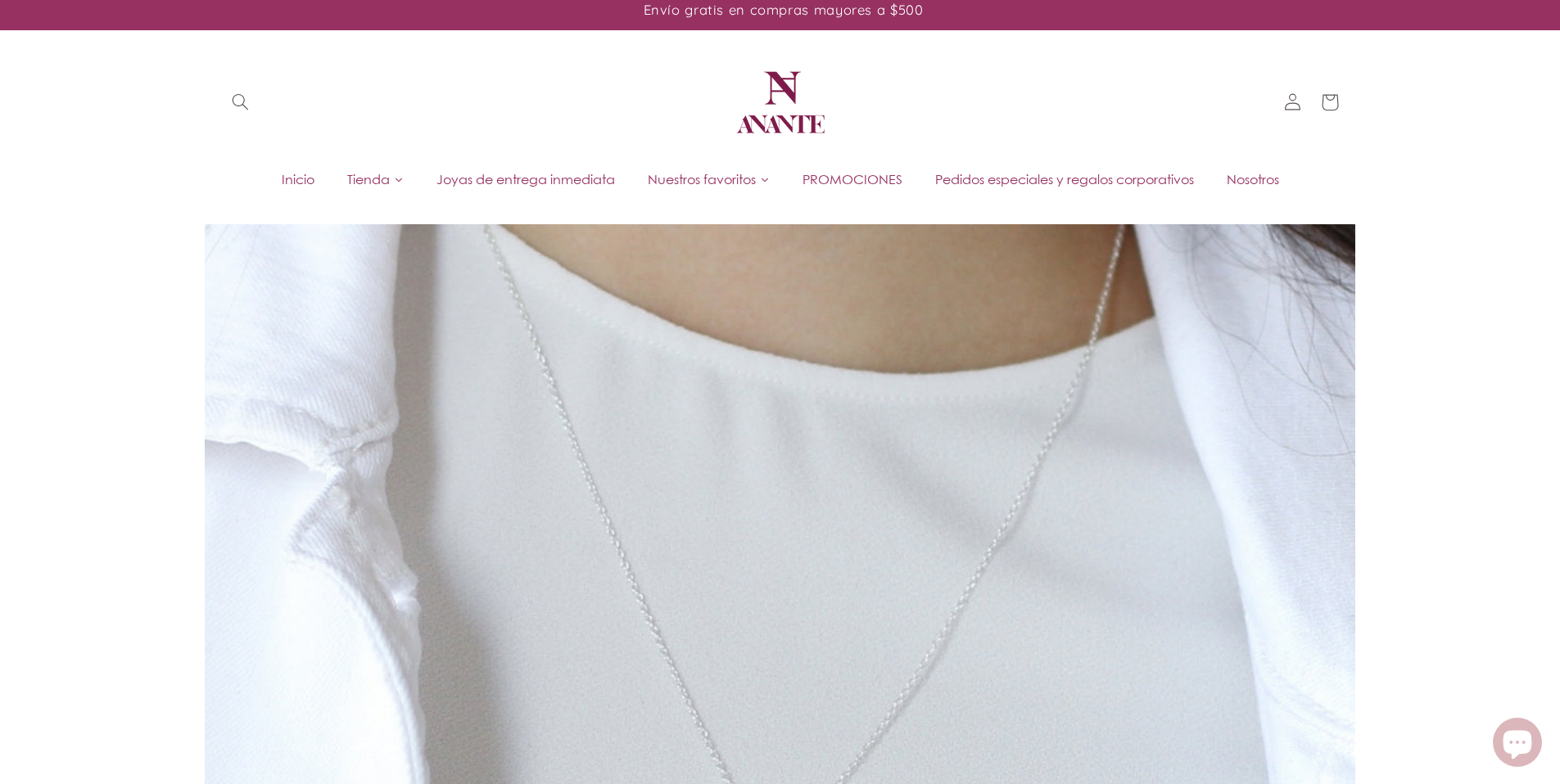
scroll to position [0, 0]
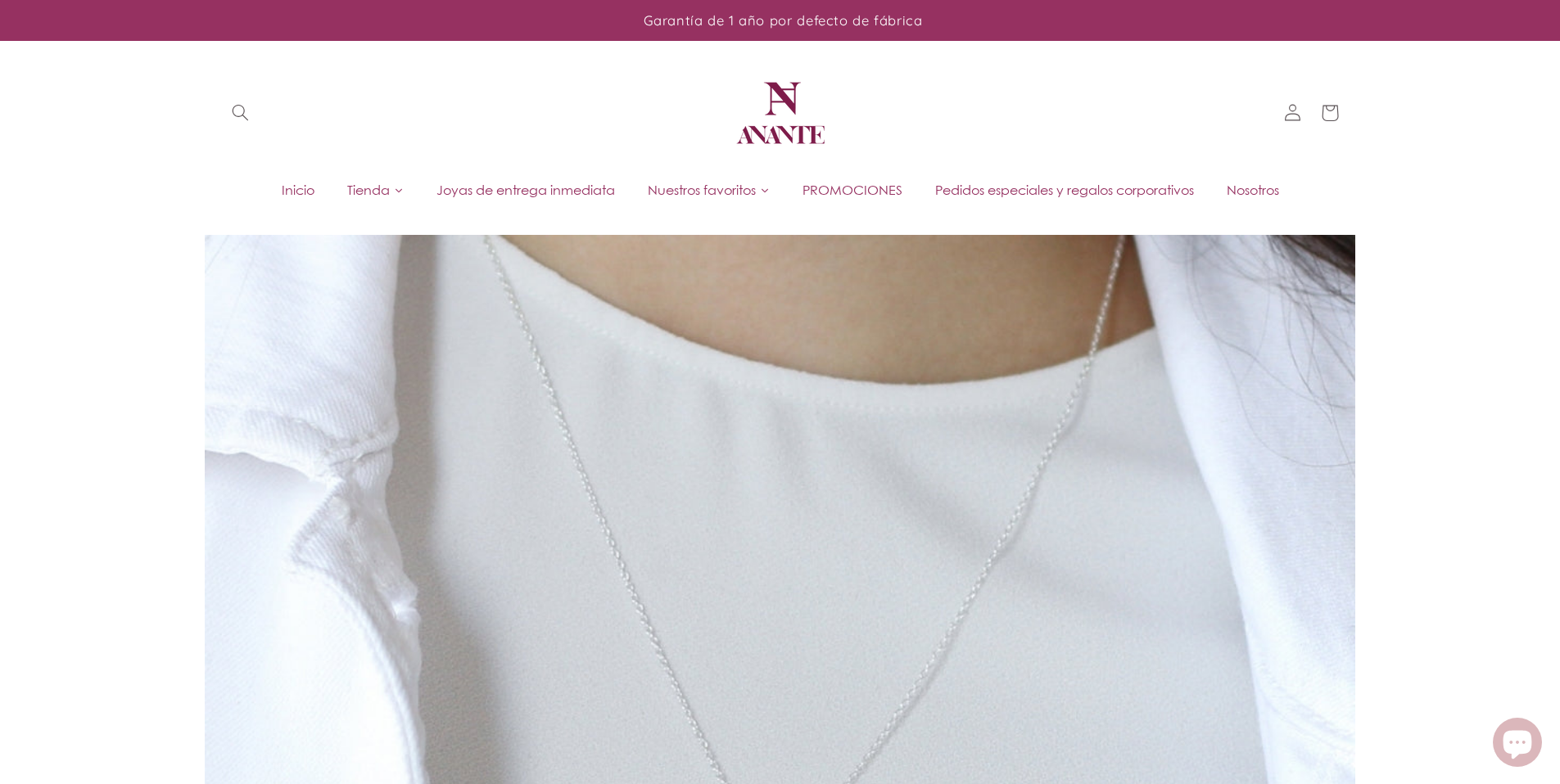
click at [282, 192] on span "Inicio" at bounding box center [298, 189] width 33 height 18
